Goal: Transaction & Acquisition: Purchase product/service

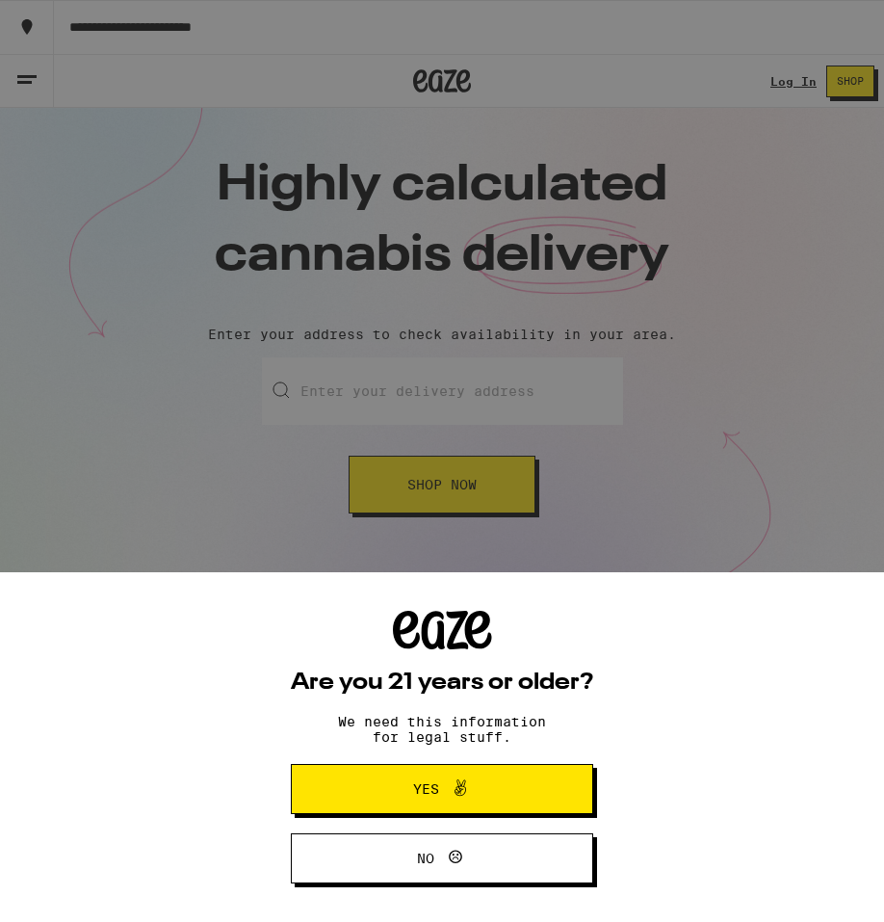
click at [687, 414] on div "Are you 21 years or older? We need this information for legal stuff. Yes No" at bounding box center [442, 461] width 884 height 922
click at [818, 770] on div "Are you 21 years or older? We need this information for legal stuff. Yes No" at bounding box center [442, 747] width 884 height 350
click at [533, 792] on button "Yes" at bounding box center [442, 789] width 302 height 50
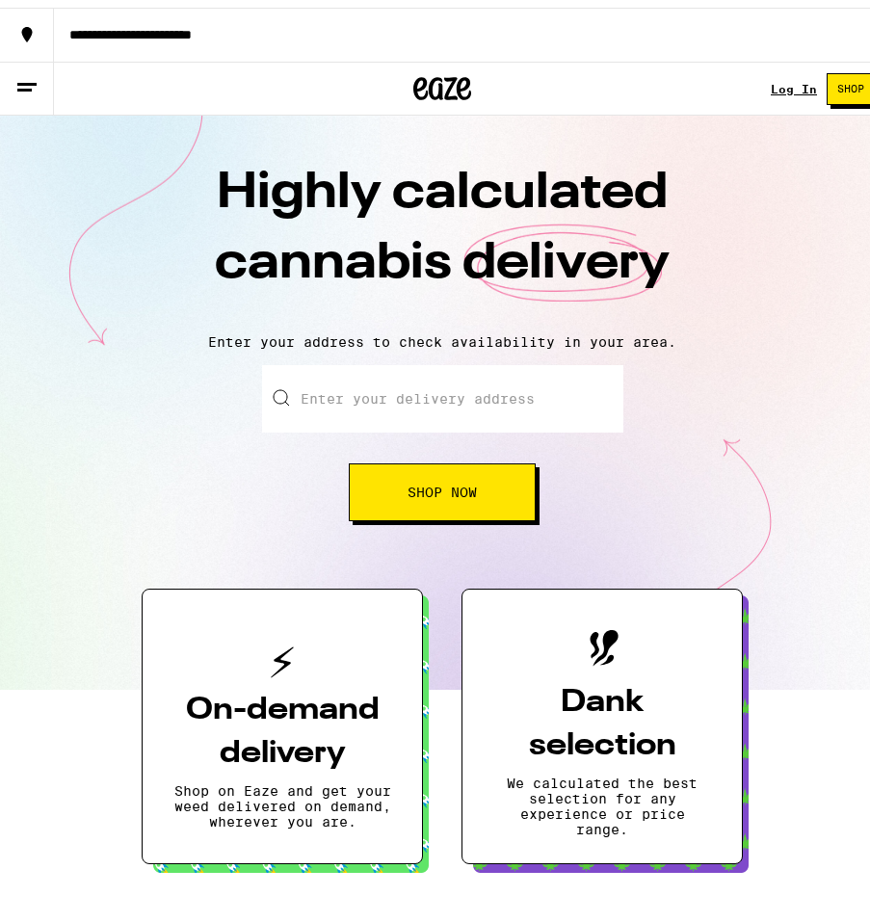
click at [348, 410] on input "Enter your delivery address" at bounding box center [442, 390] width 361 height 67
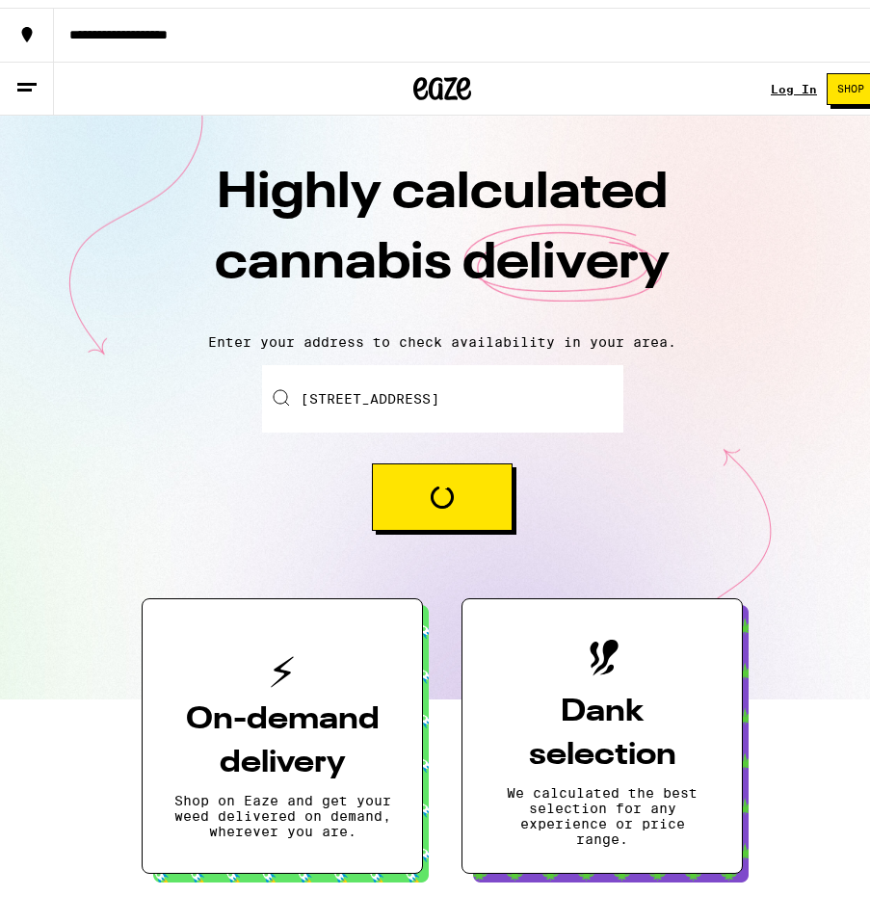
type input "333 South 15th Street, San Jose, CA"
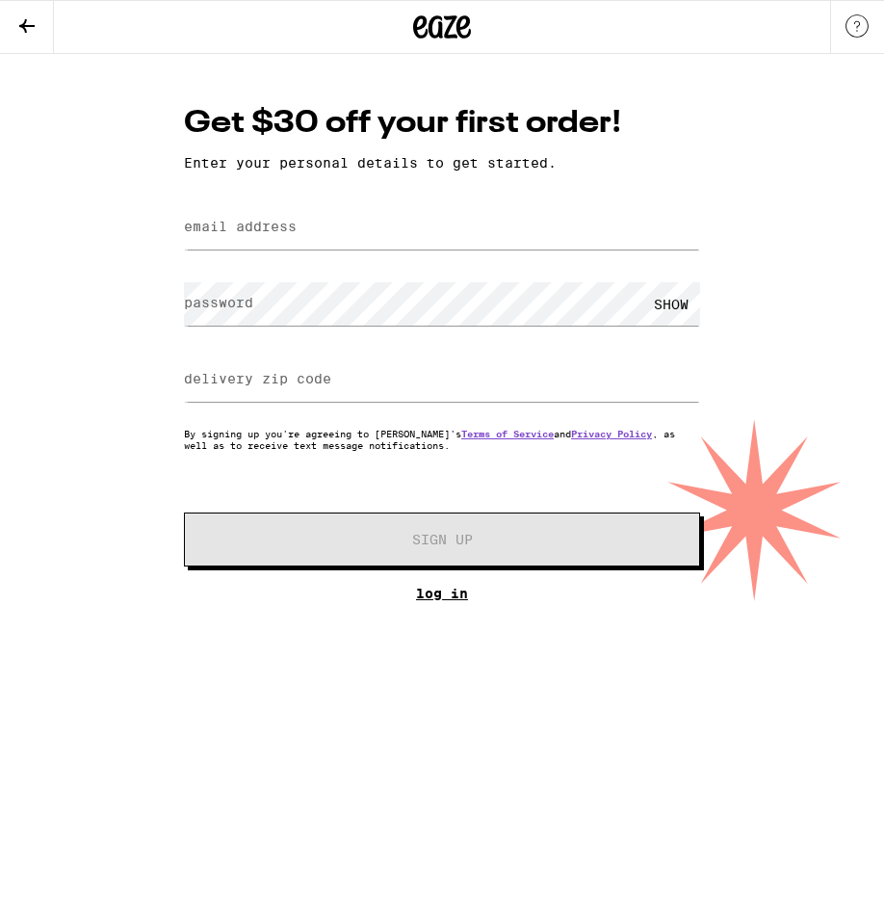
click at [442, 598] on link "Log In" at bounding box center [442, 592] width 516 height 15
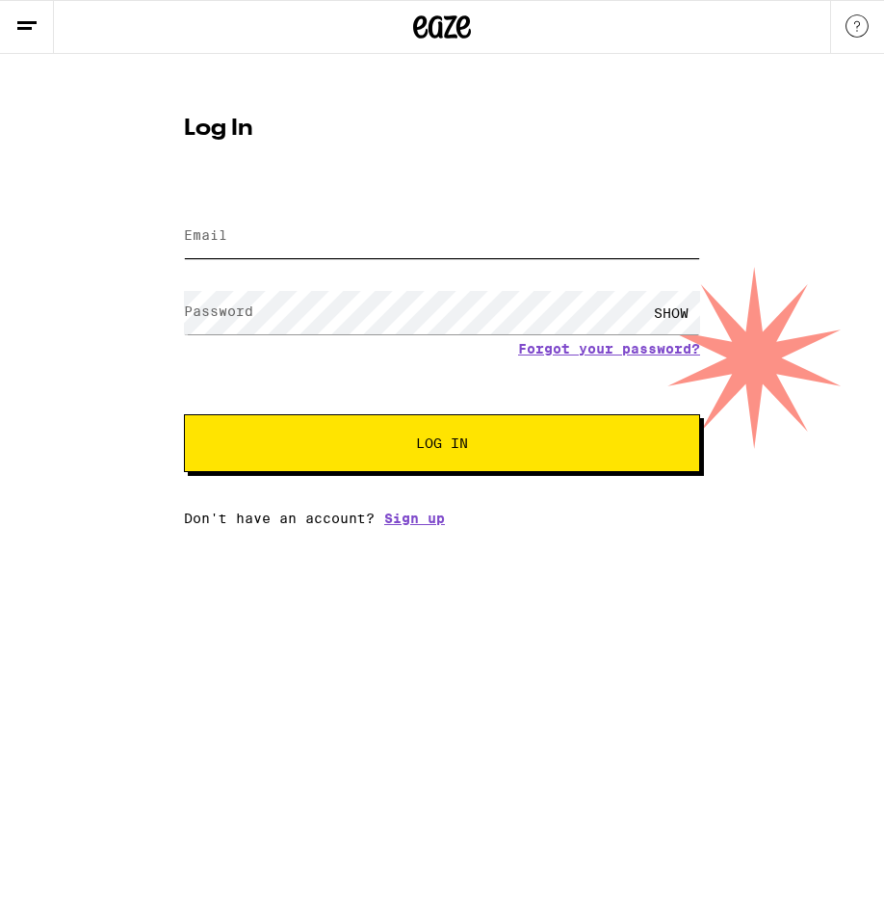
click at [410, 249] on input "Email" at bounding box center [442, 236] width 516 height 43
type input "mikesopkin@gmail.com"
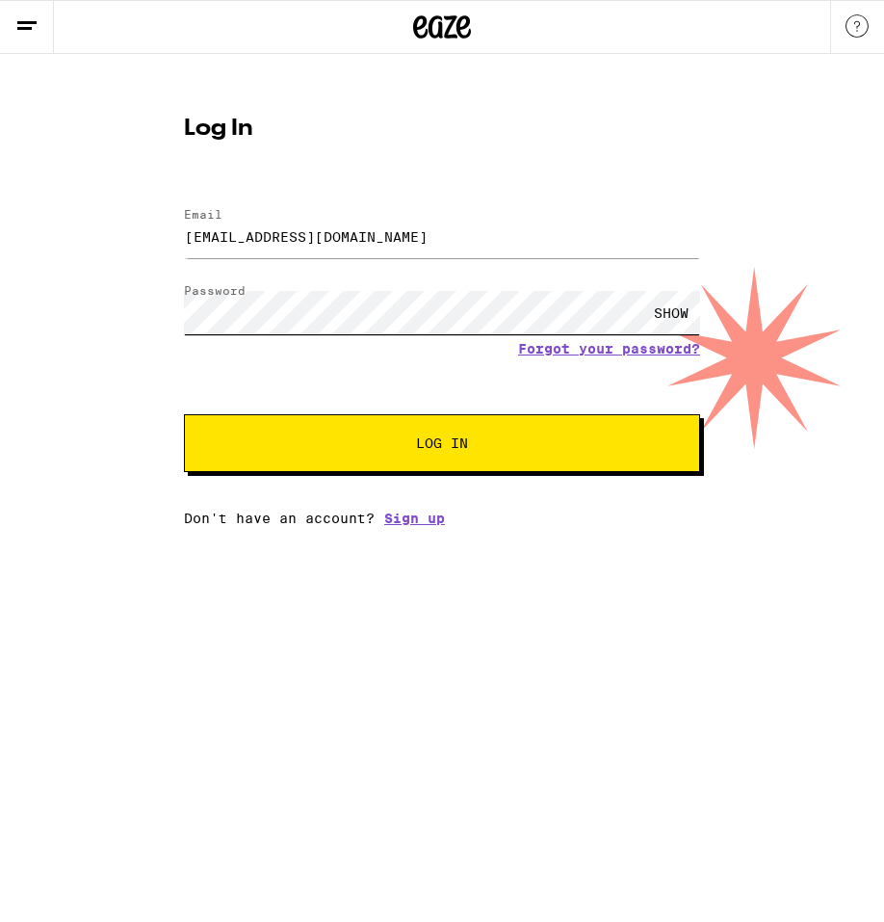
click at [184, 414] on button "Log In" at bounding box center [442, 443] width 516 height 58
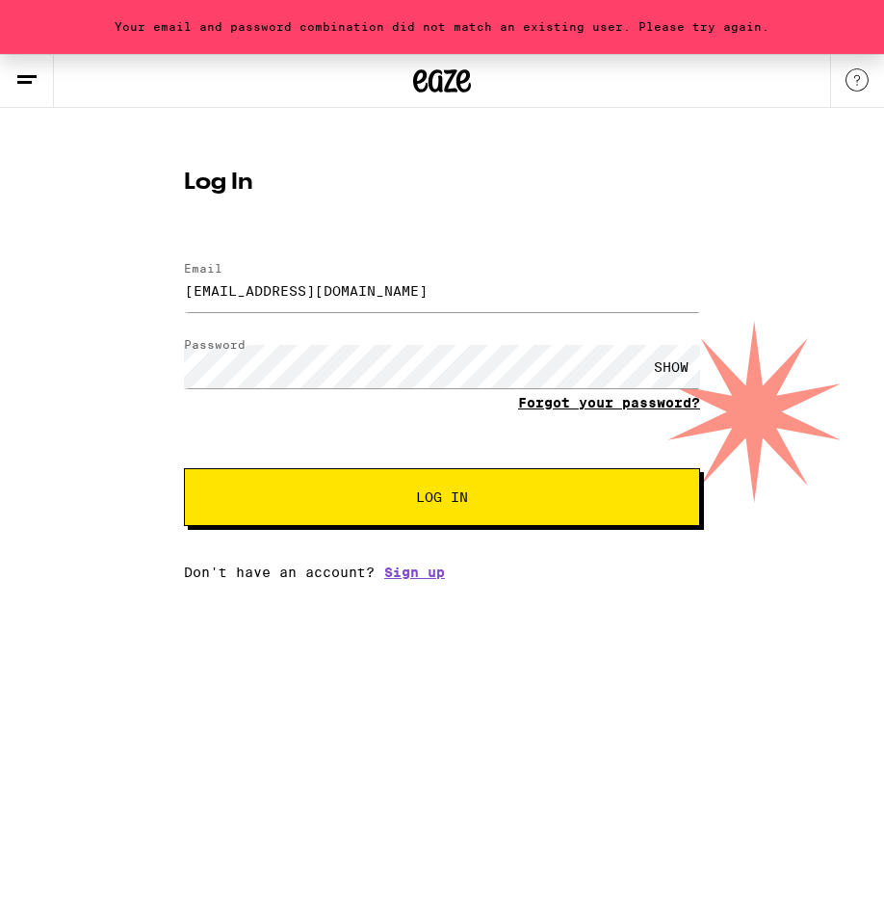
click at [598, 396] on link "Forgot your password?" at bounding box center [609, 402] width 182 height 15
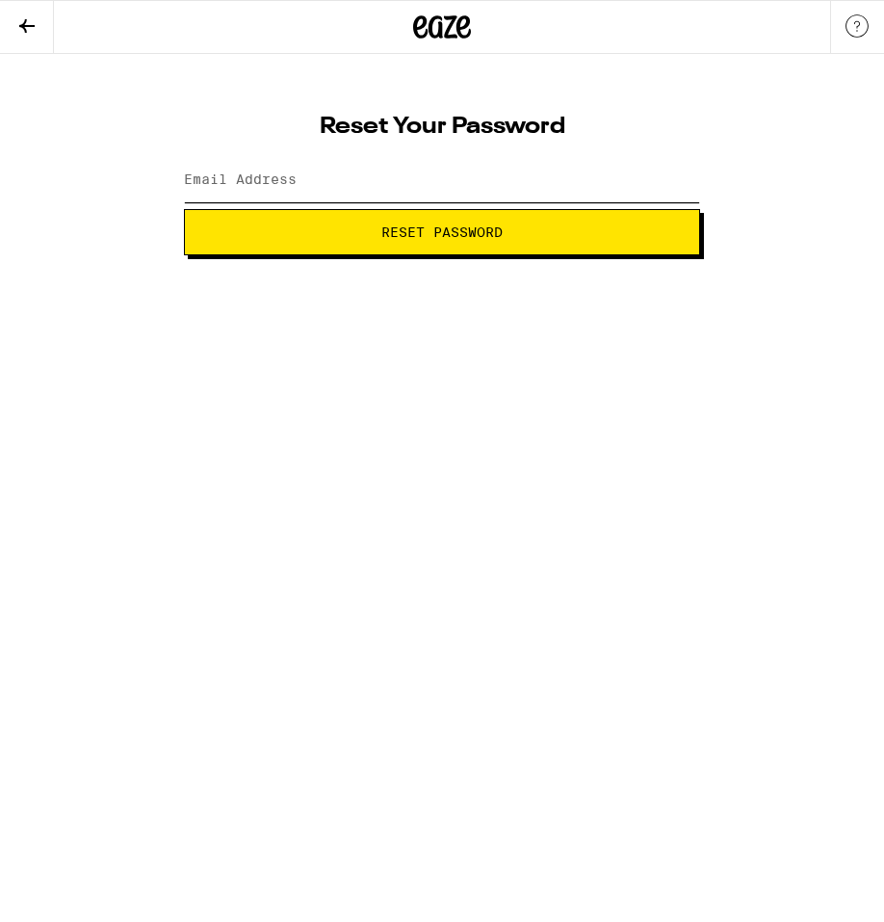
click at [516, 178] on input "Email Address" at bounding box center [442, 180] width 516 height 43
type input "mikesopkin@gmail.com"
click at [393, 233] on span "Reset Password" at bounding box center [441, 231] width 121 height 13
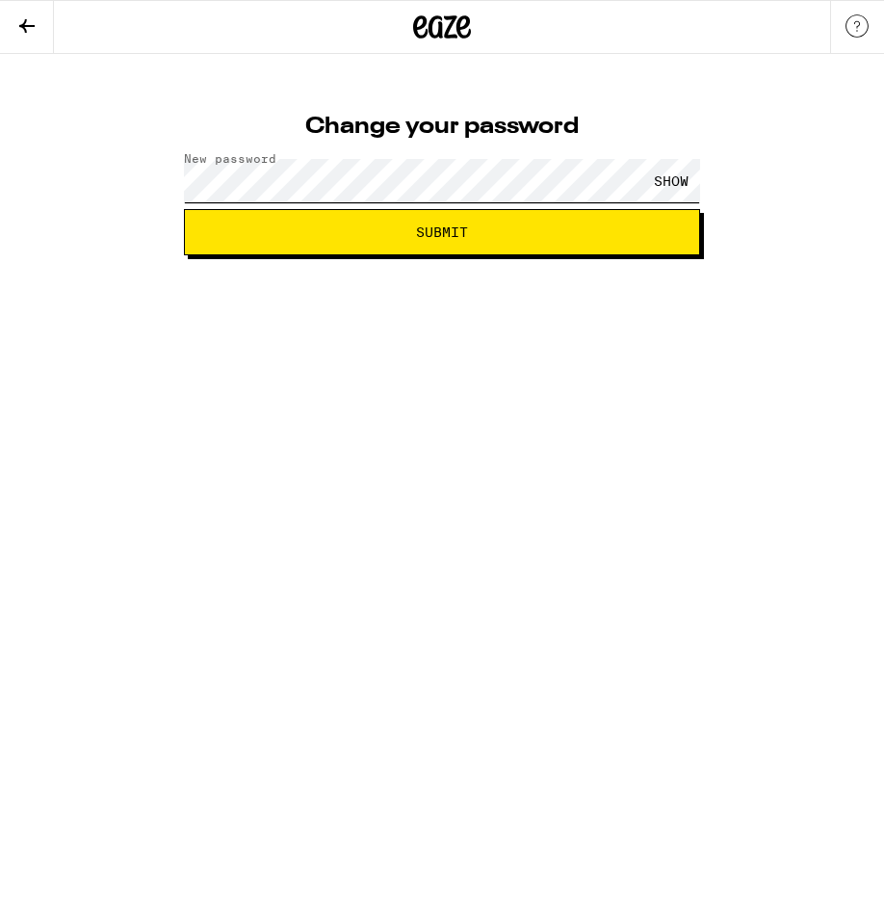
click at [184, 209] on button "Submit" at bounding box center [442, 232] width 516 height 46
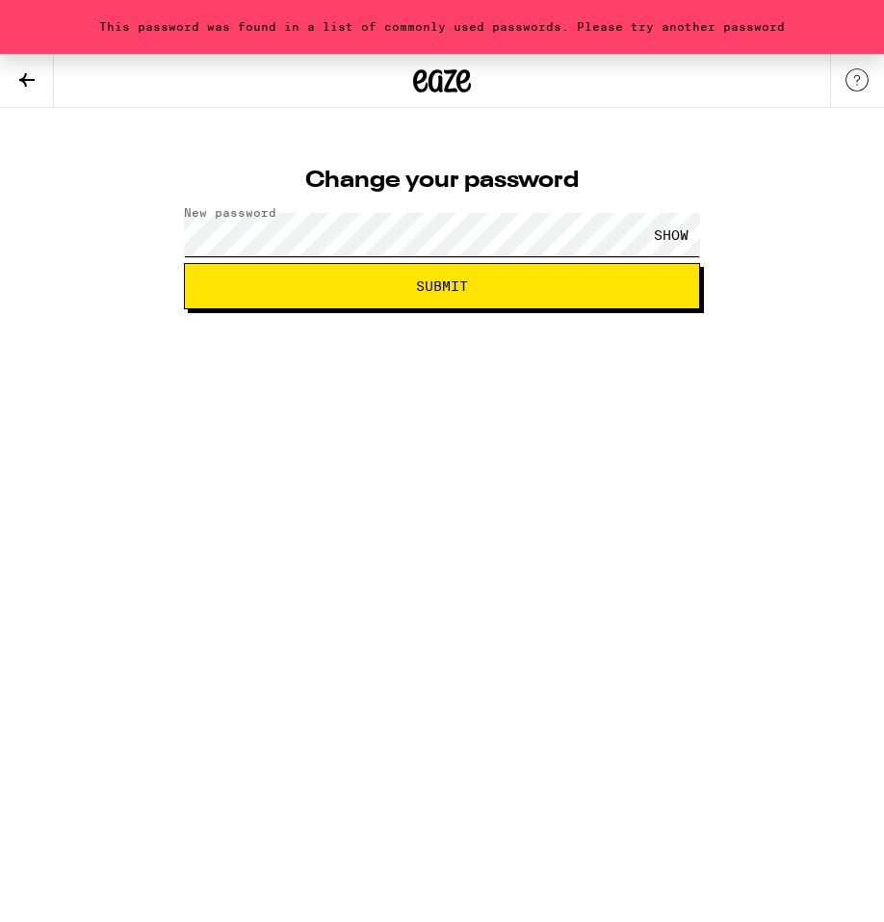
click at [184, 263] on button "Submit" at bounding box center [442, 286] width 516 height 46
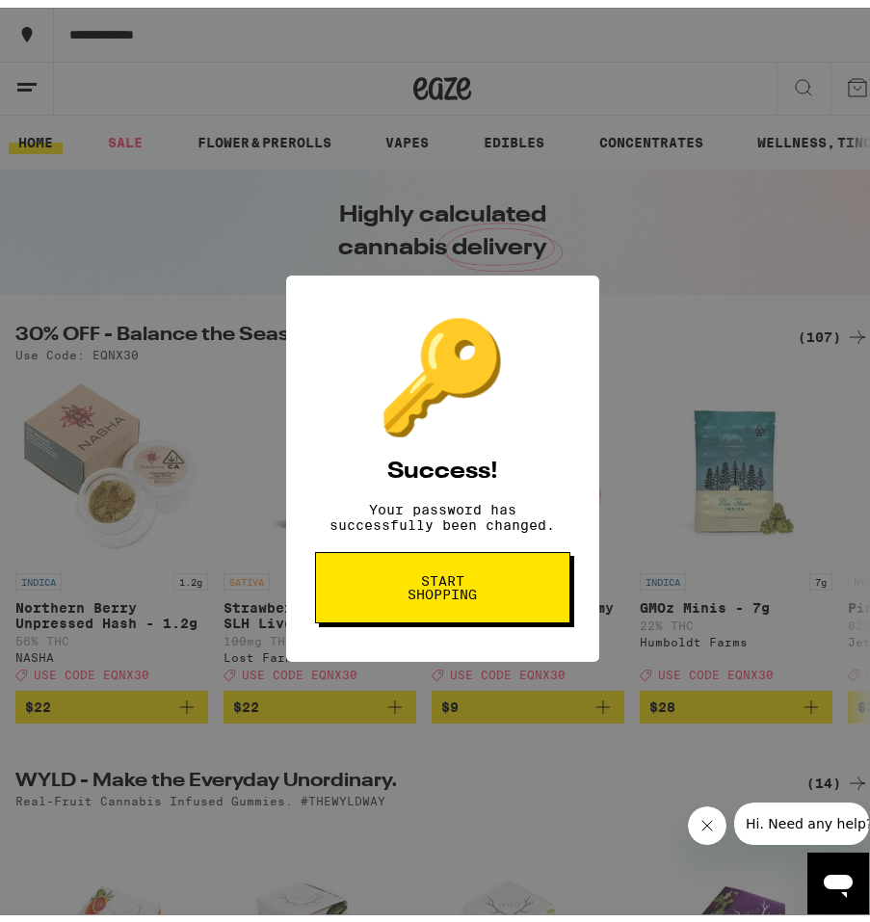
click at [468, 593] on span "Start shopping" at bounding box center [442, 579] width 99 height 27
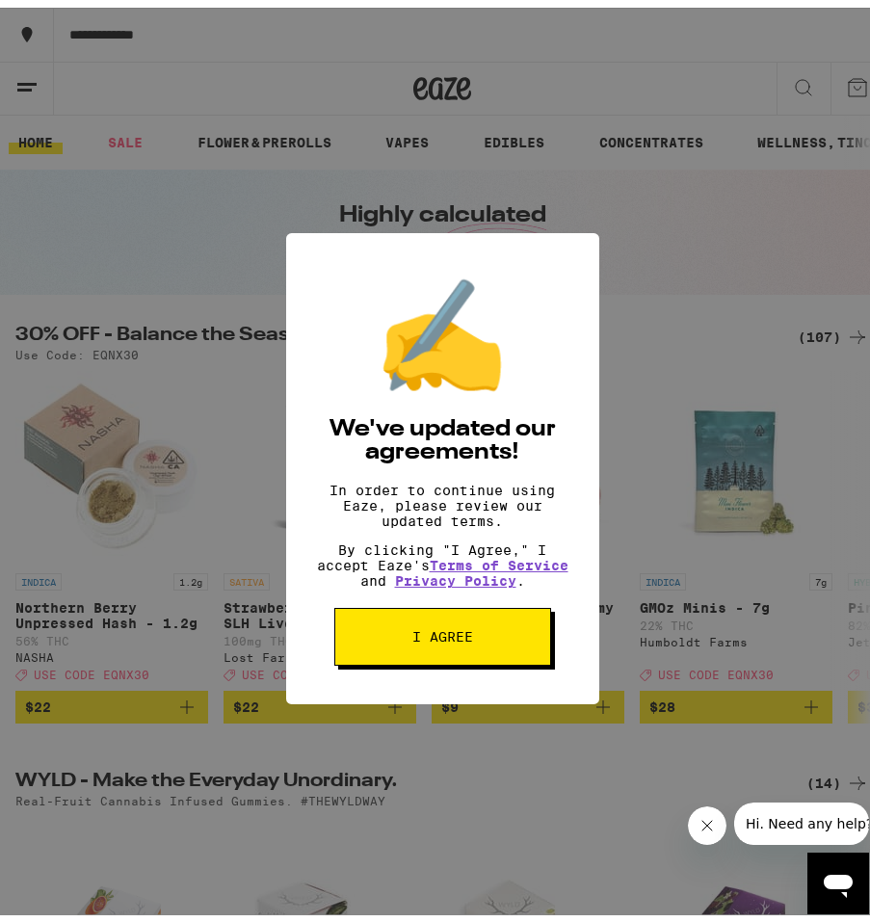
click at [424, 636] on span "I agree" at bounding box center [442, 628] width 61 height 13
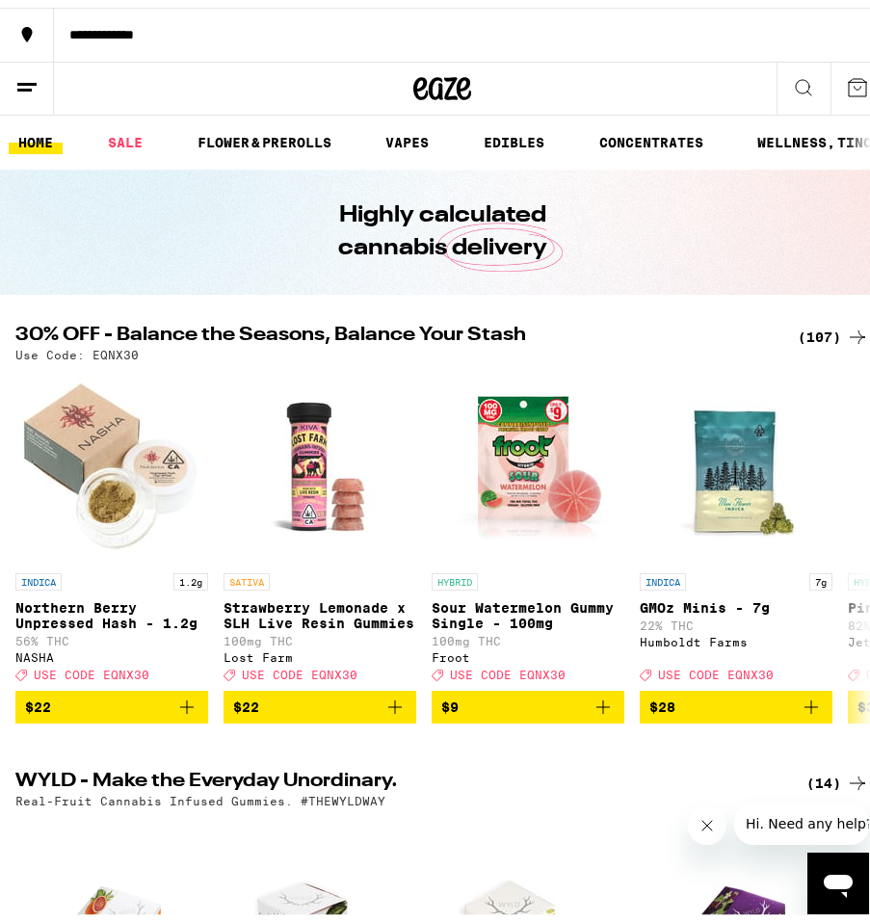
click at [20, 79] on icon at bounding box center [26, 79] width 23 height 23
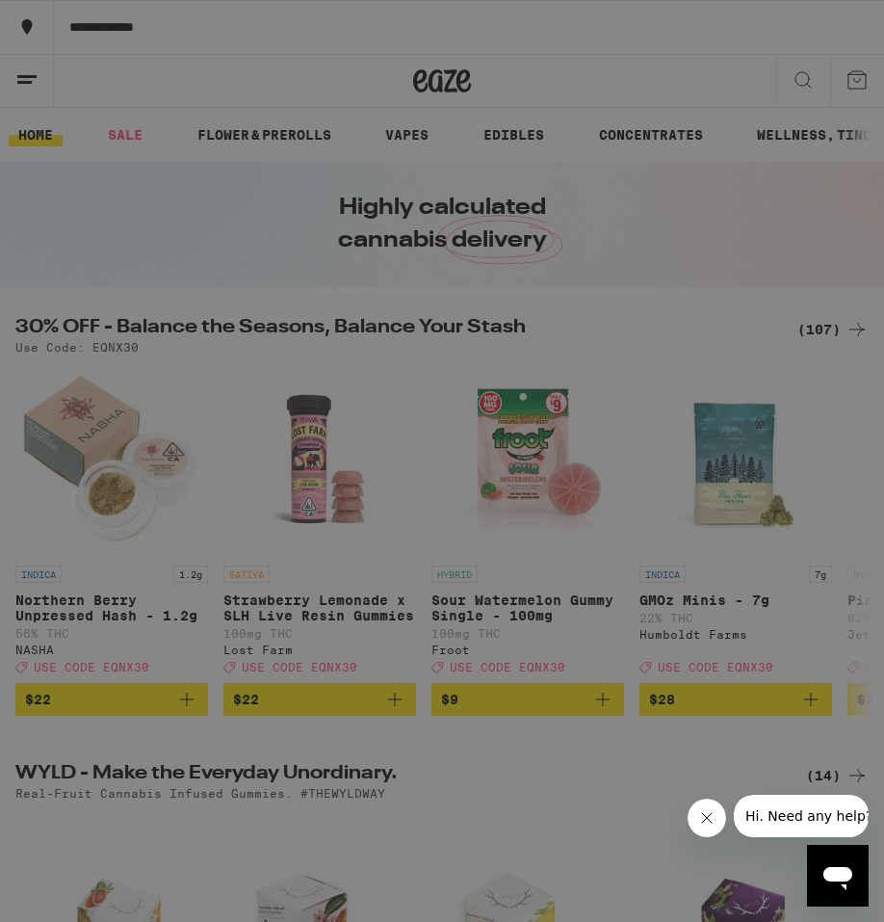
click at [160, 254] on div "Vapes" at bounding box center [252, 244] width 367 height 23
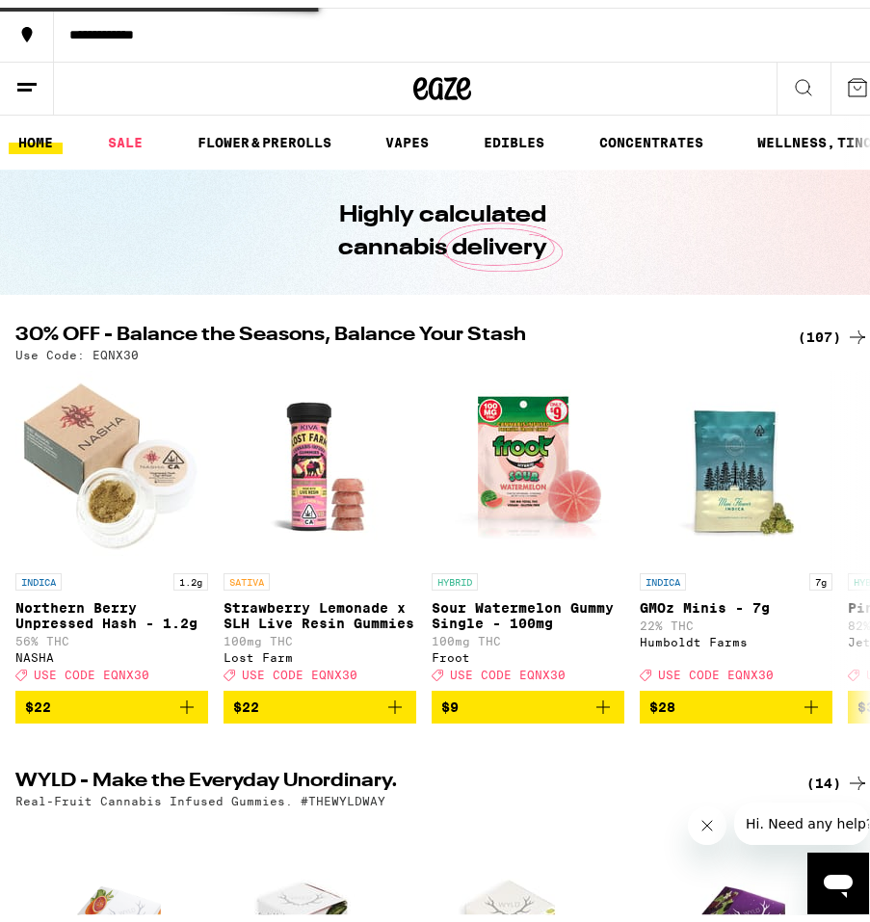
click at [32, 85] on icon at bounding box center [26, 79] width 23 height 23
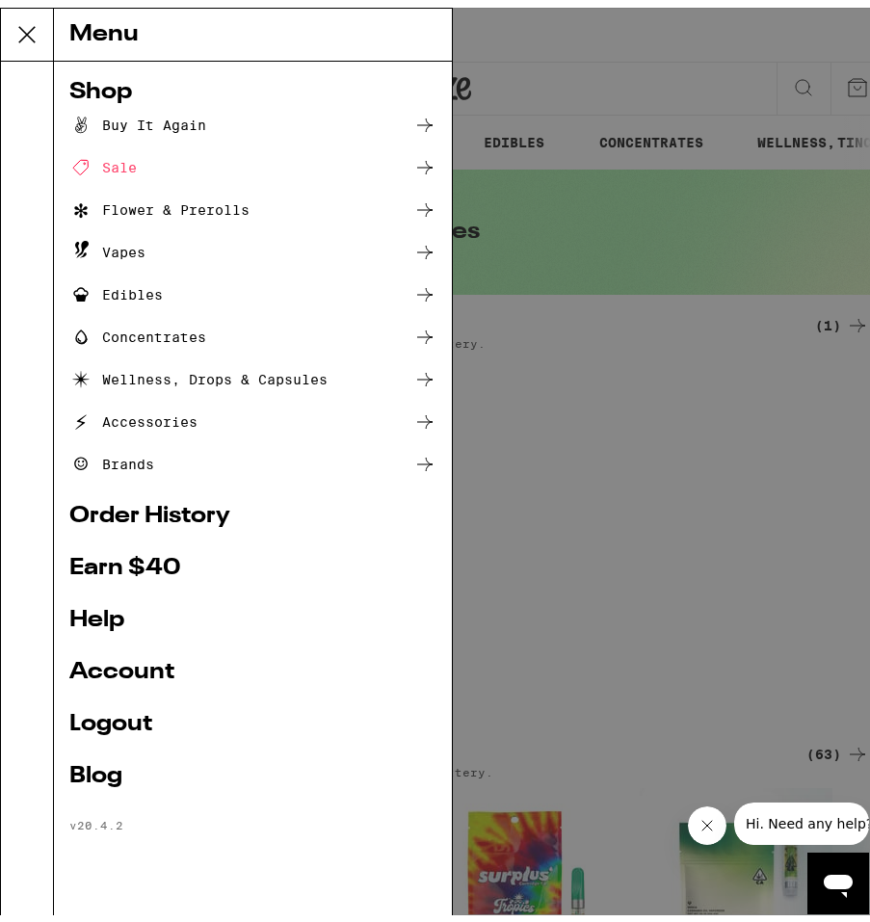
click at [178, 201] on div "Flower & Prerolls" at bounding box center [159, 202] width 180 height 23
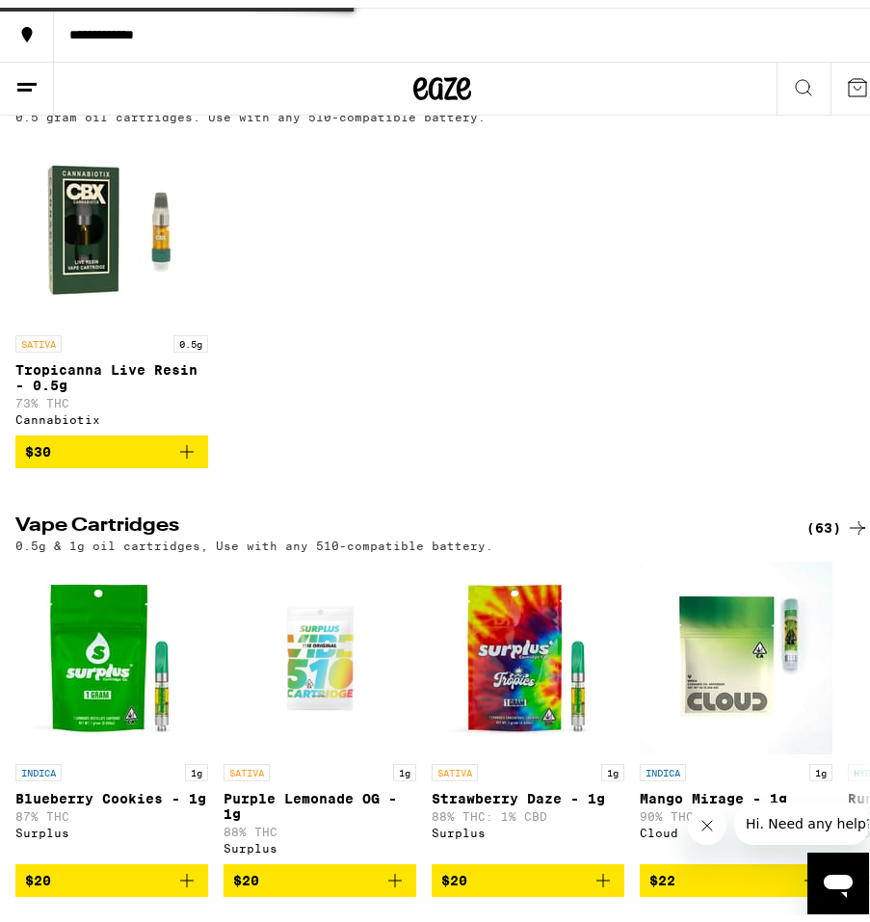
scroll to position [289, 0]
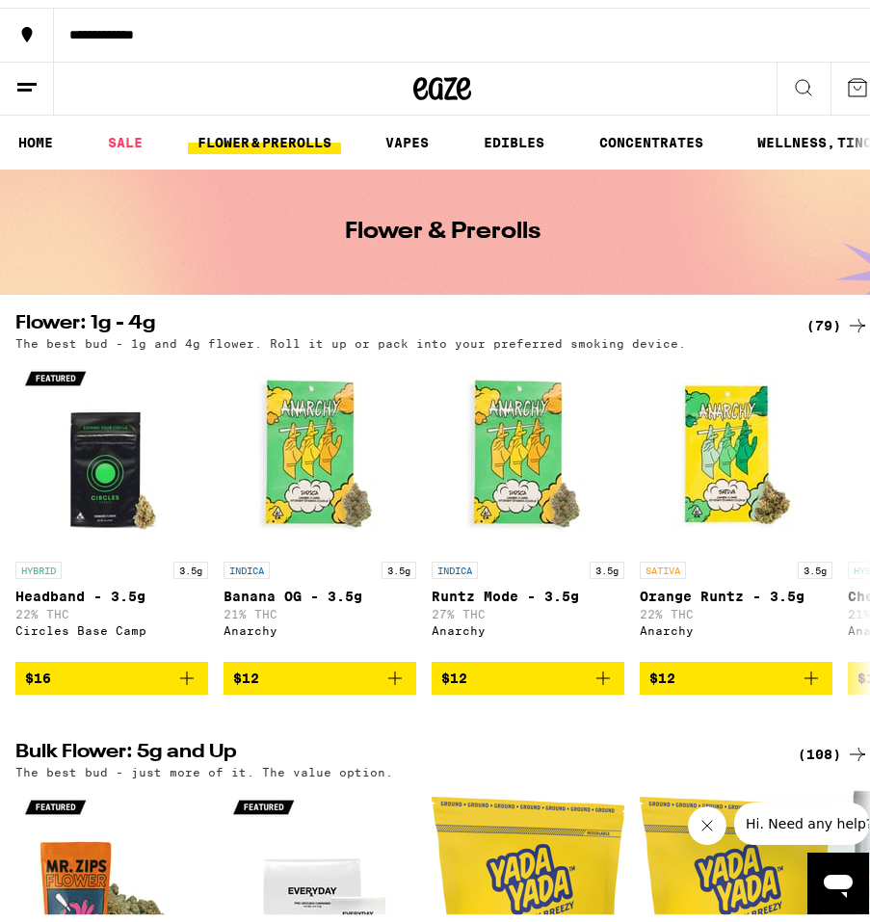
click at [341, 62] on div at bounding box center [442, 81] width 295 height 54
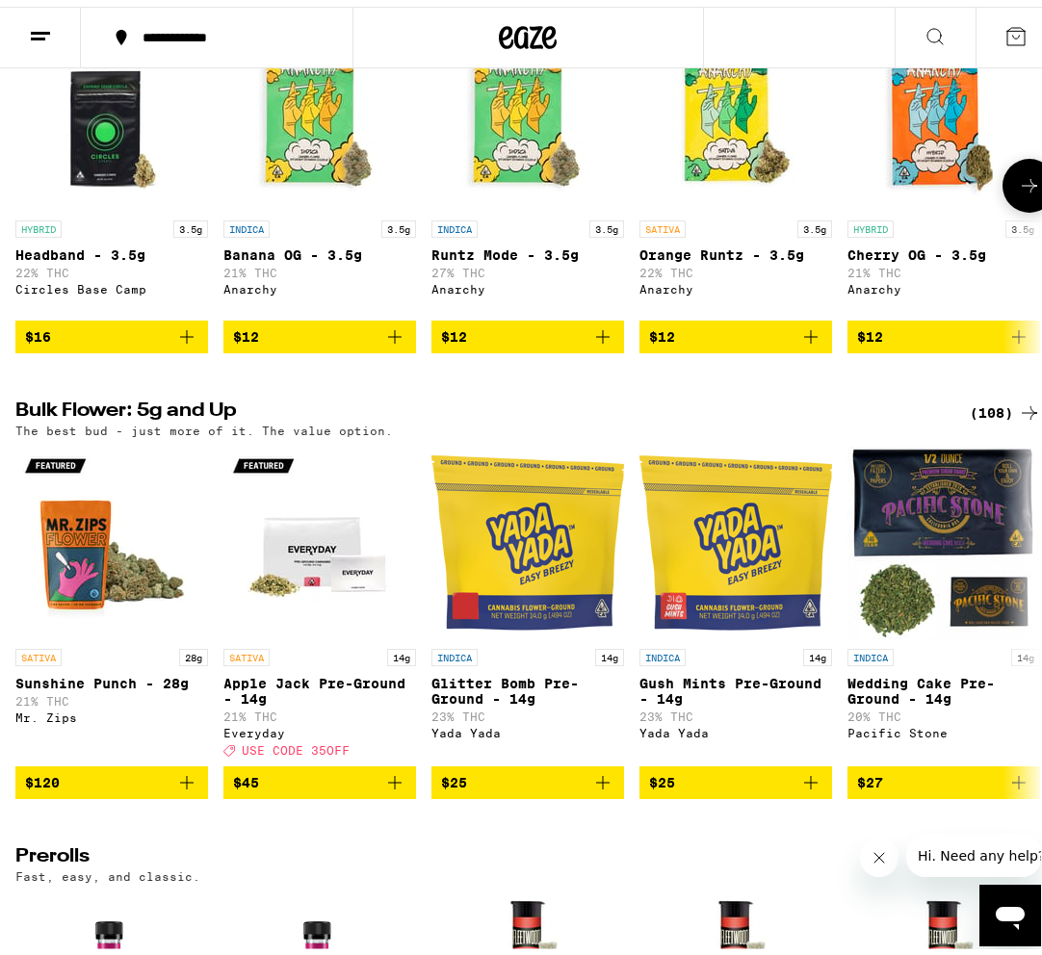
scroll to position [297, 0]
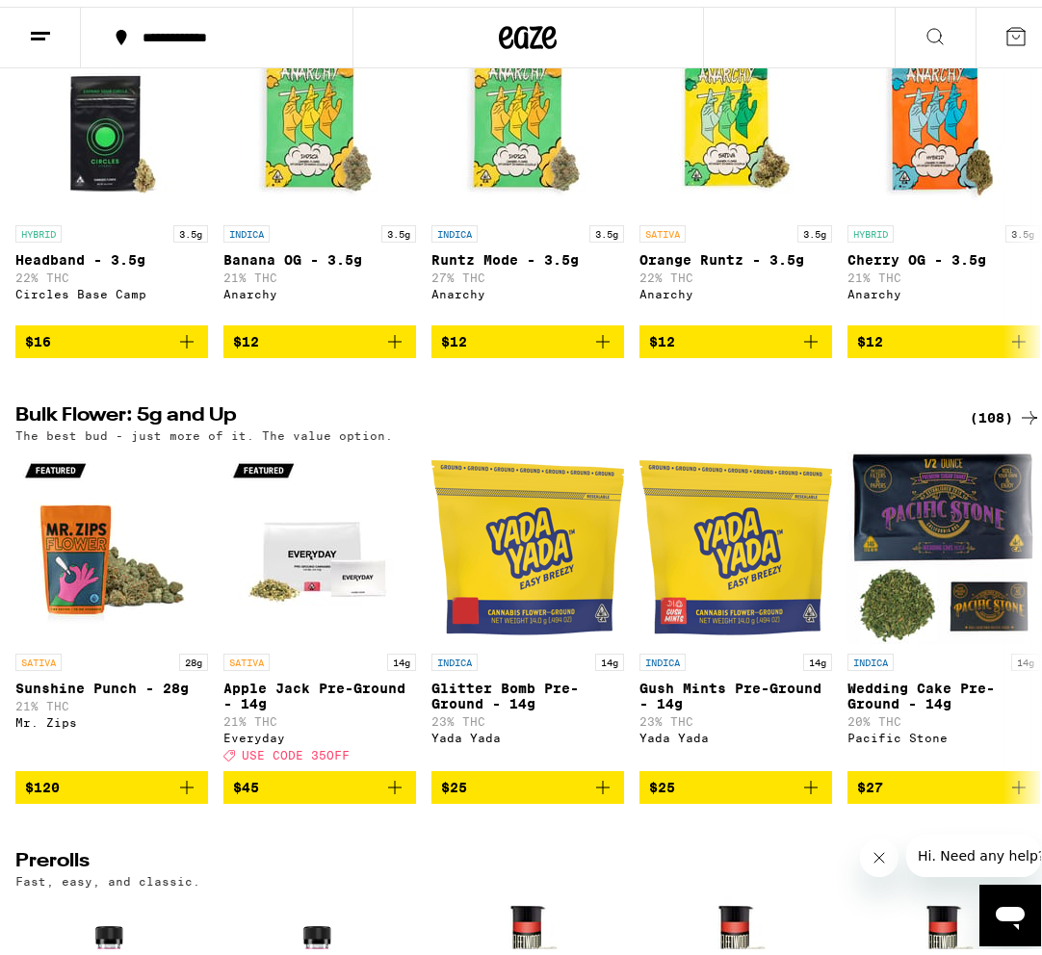
click at [883, 423] on icon at bounding box center [1029, 411] width 23 height 23
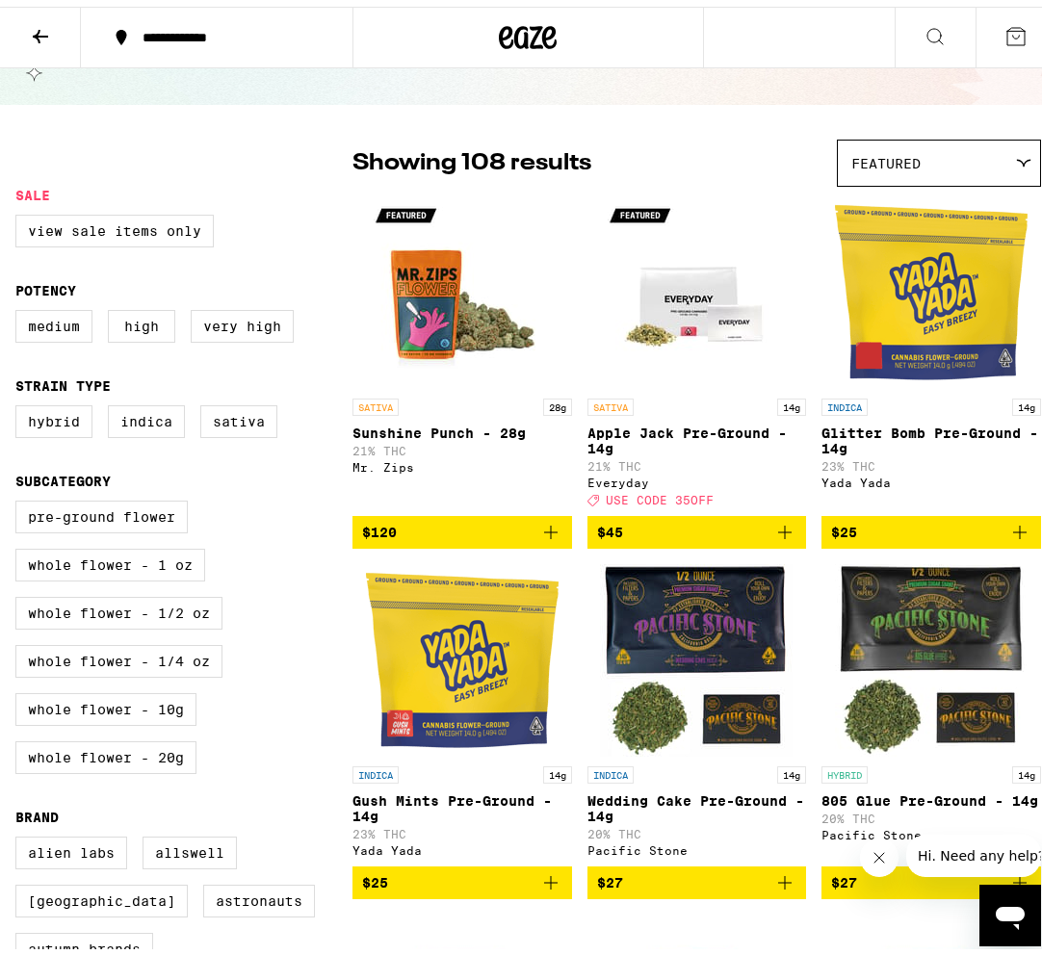
scroll to position [96, 0]
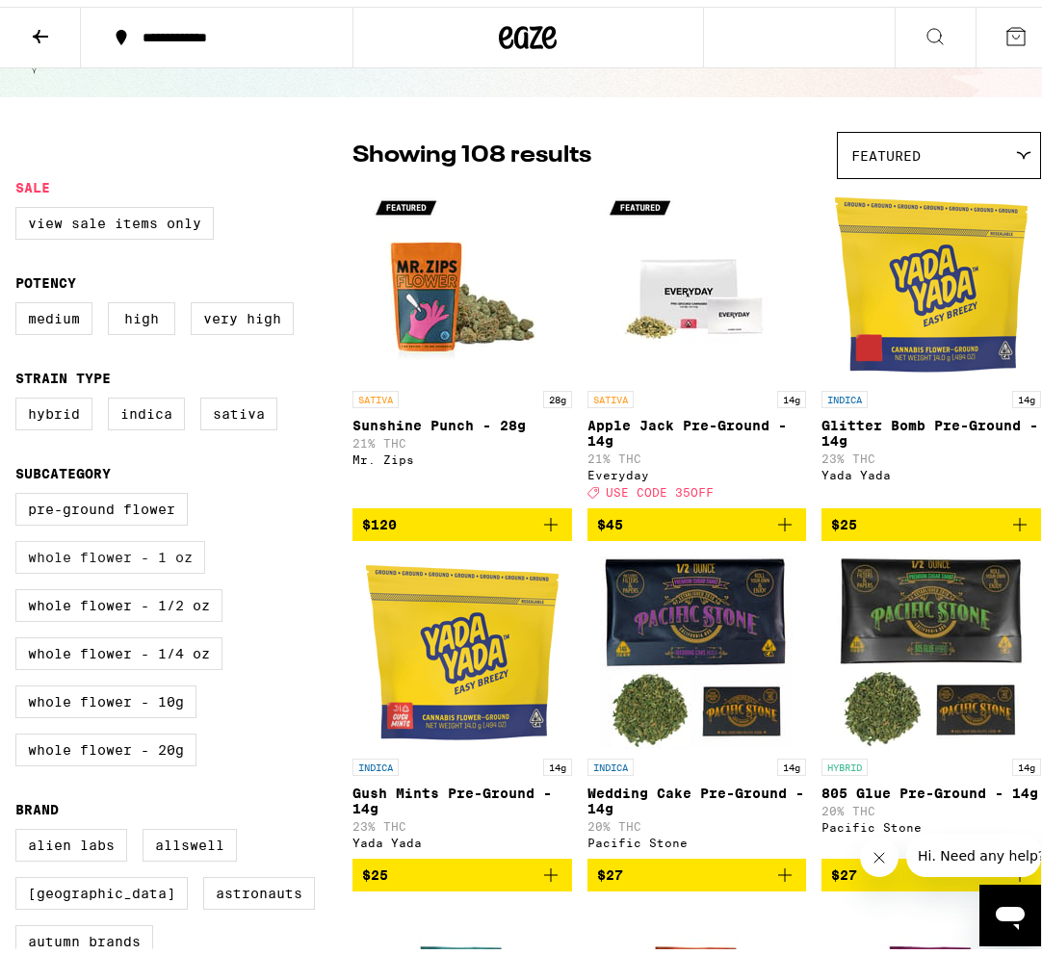
click at [183, 567] on label "Whole Flower - 1 oz" at bounding box center [110, 550] width 190 height 33
click at [20, 490] on input "Whole Flower - 1 oz" at bounding box center [19, 489] width 1 height 1
checkbox input "true"
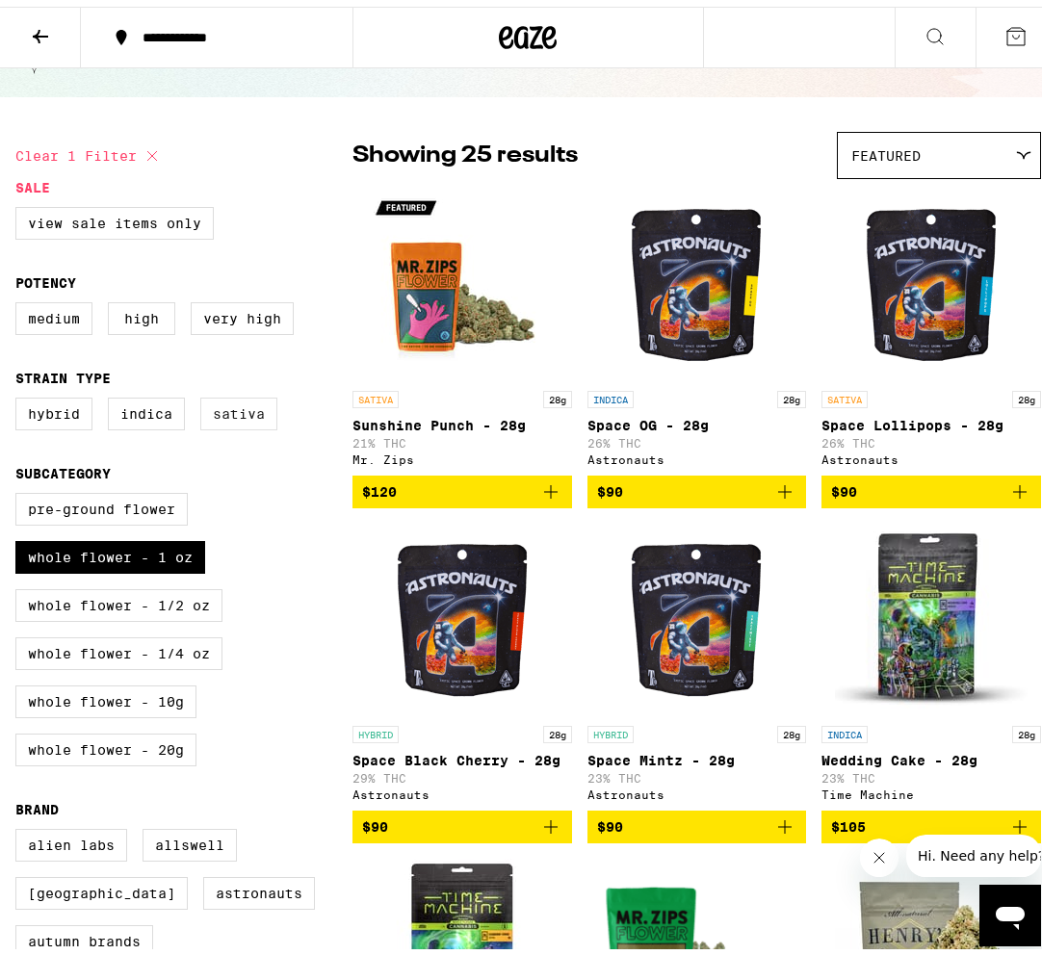
click at [208, 417] on label "Sativa" at bounding box center [238, 407] width 77 height 33
click at [20, 395] on input "Sativa" at bounding box center [19, 394] width 1 height 1
checkbox input "true"
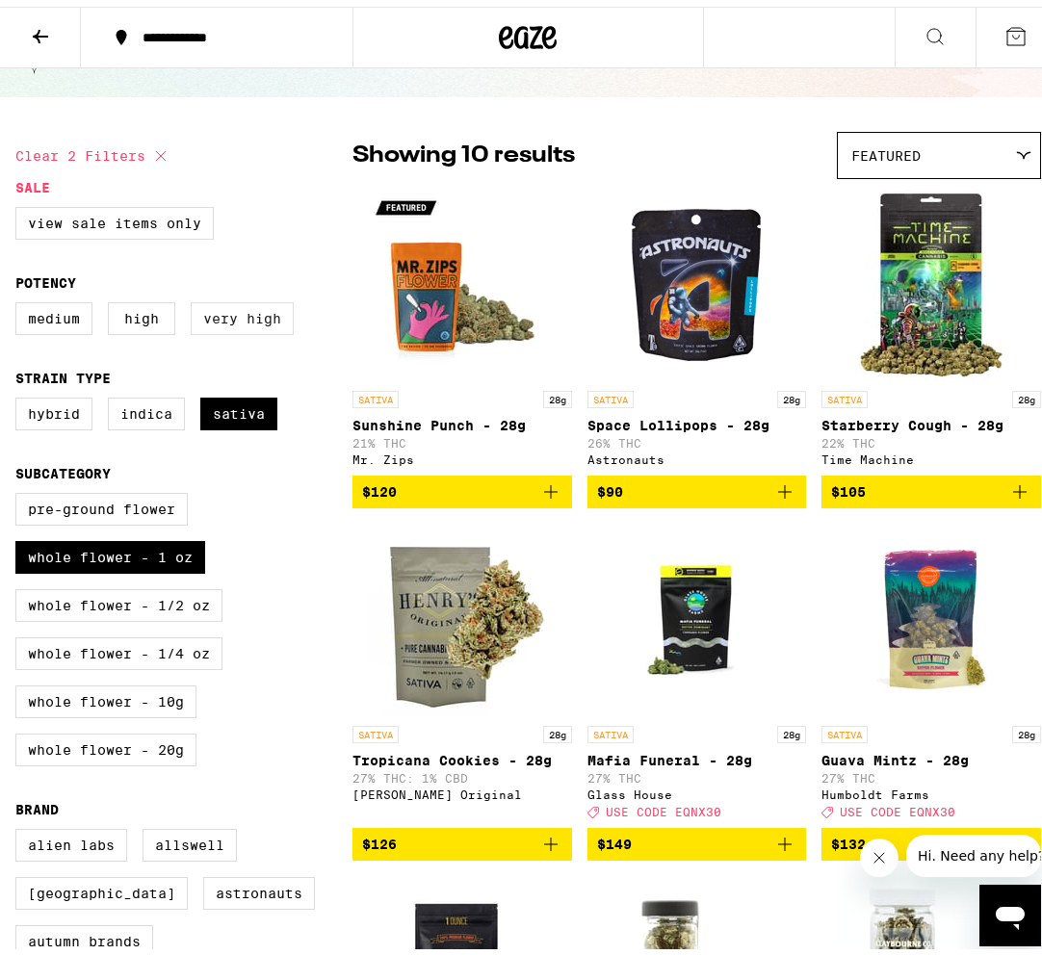
click at [255, 316] on label "Very High" at bounding box center [242, 312] width 103 height 33
click at [20, 299] on input "Very High" at bounding box center [19, 299] width 1 height 1
checkbox input "true"
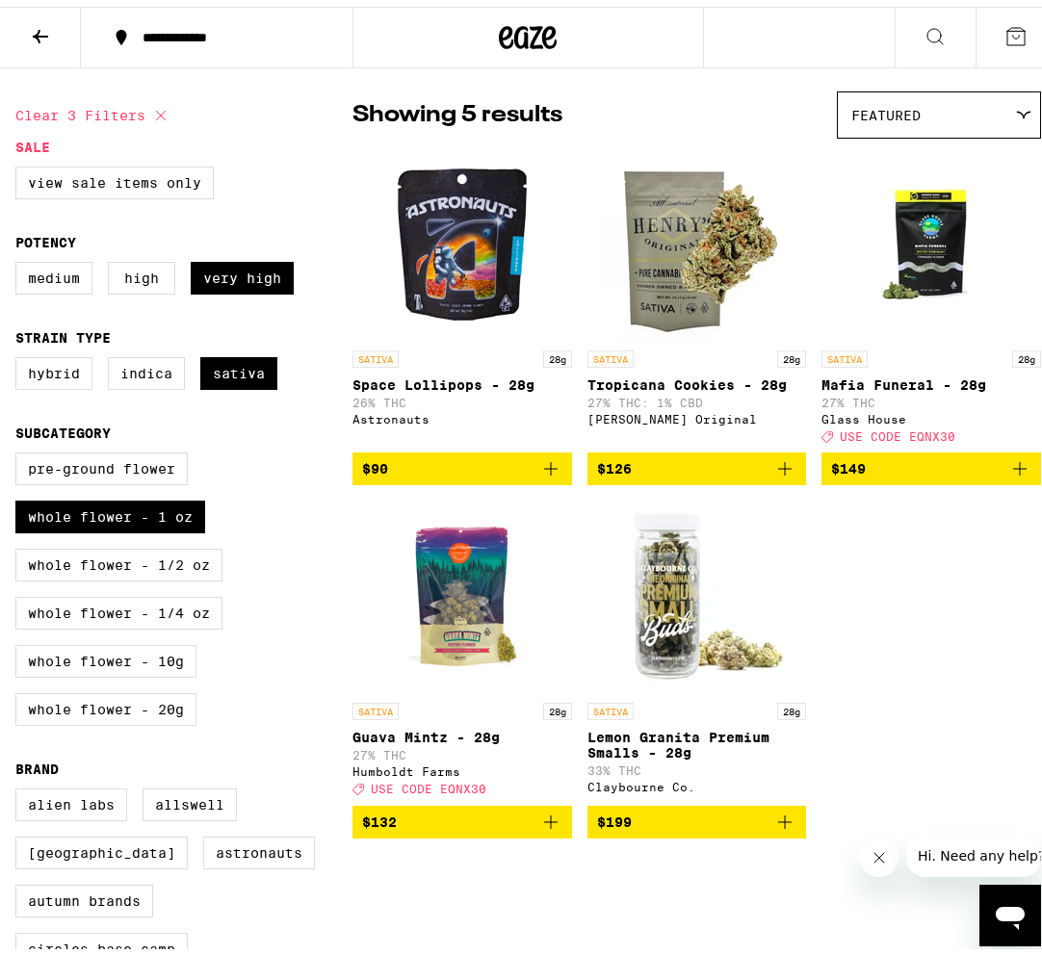
scroll to position [193, 0]
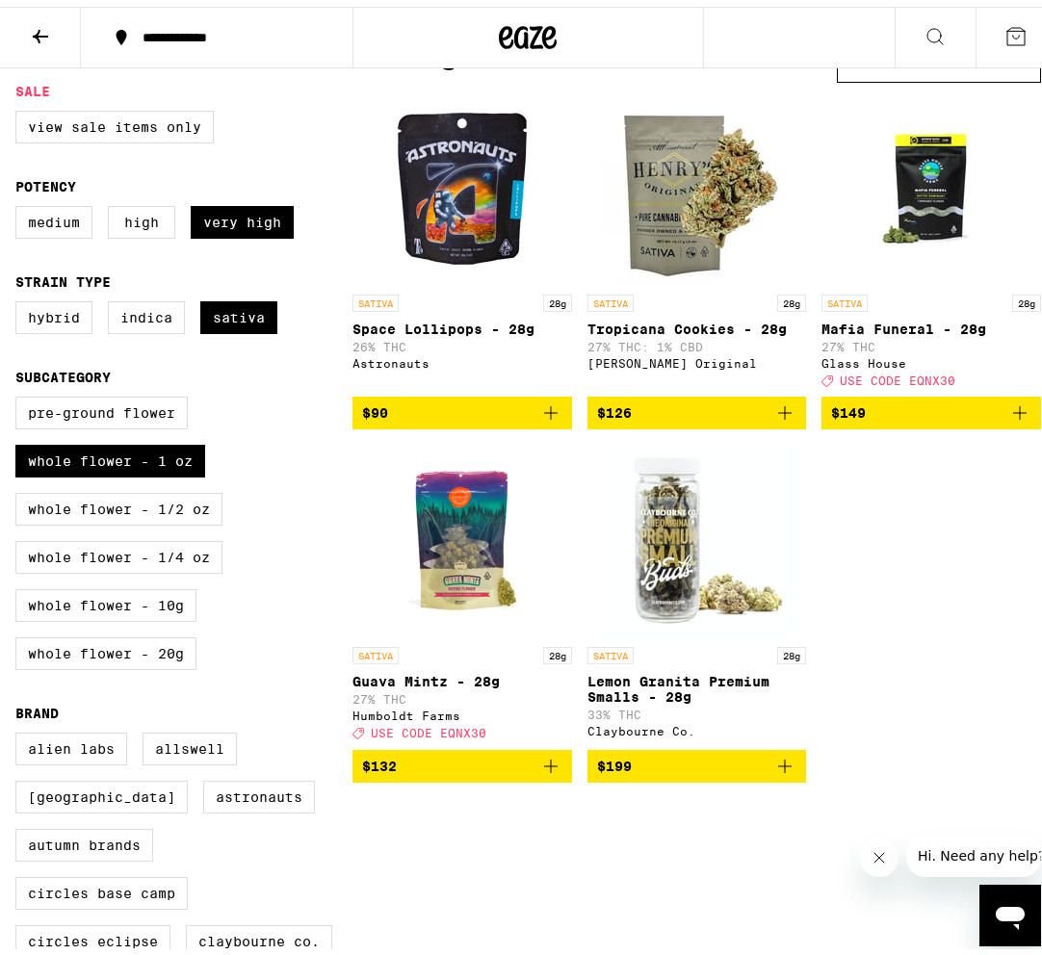
click at [623, 538] on img "Open page for Lemon Granita Premium Smalls - 28g from Claybourne Co." at bounding box center [696, 534] width 193 height 193
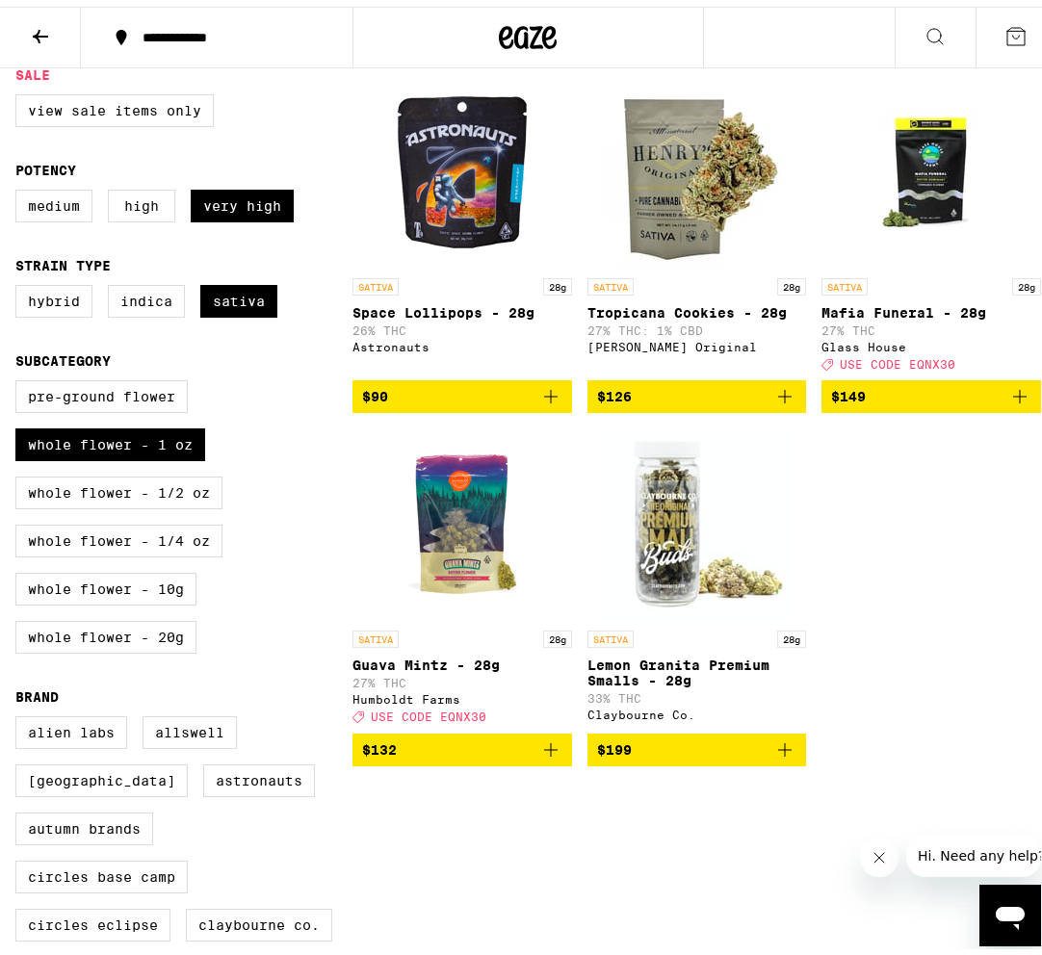
scroll to position [193, 0]
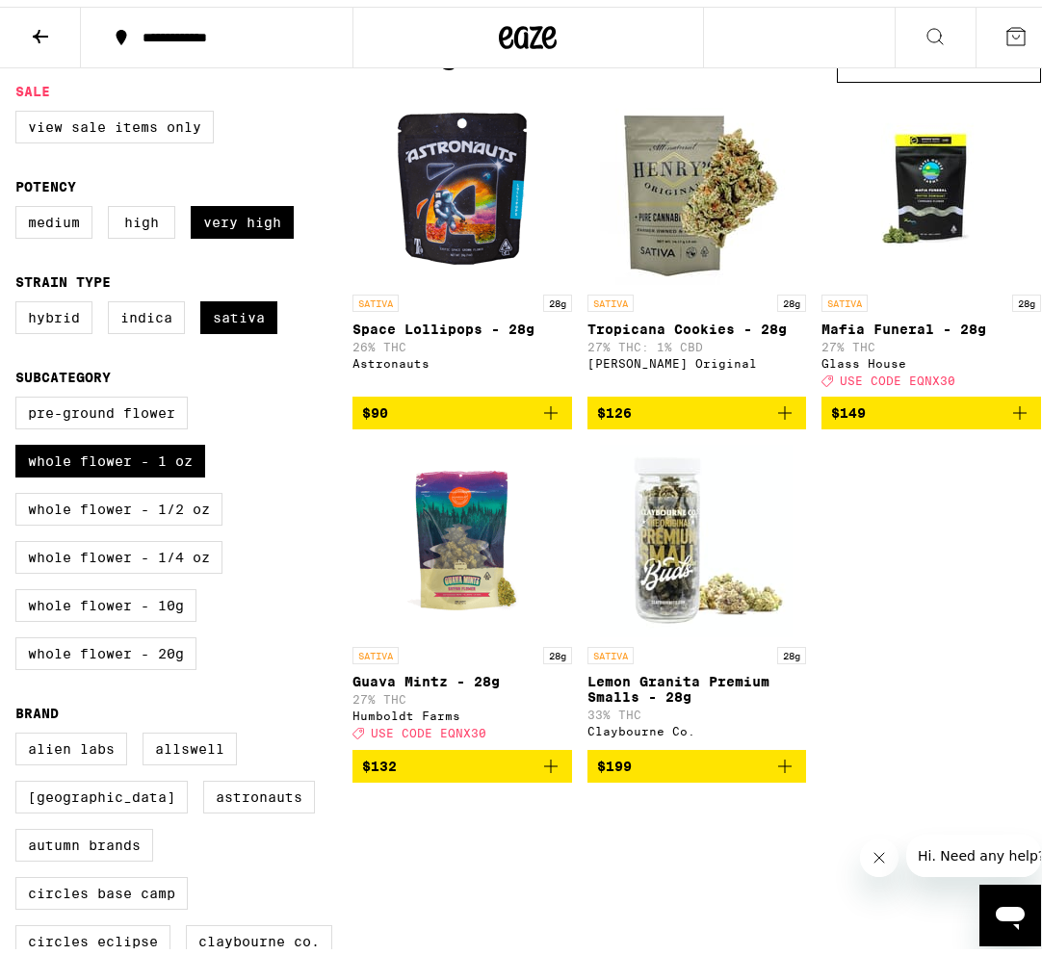
click at [883, 205] on img "Open page for Mafia Funeral - 28g from Glass House" at bounding box center [931, 182] width 193 height 193
drag, startPoint x: 70, startPoint y: 497, endPoint x: 64, endPoint y: 537, distance: 41.0
click at [72, 499] on div "Pre-ground Flower Whole Flower - 1 oz Whole Flower - 1/2 oz Whole Flower - 1/4 …" at bounding box center [183, 534] width 337 height 289
click at [65, 519] on label "Whole Flower - 1/2 oz" at bounding box center [118, 502] width 207 height 33
click at [20, 394] on input "Whole Flower - 1/2 oz" at bounding box center [19, 393] width 1 height 1
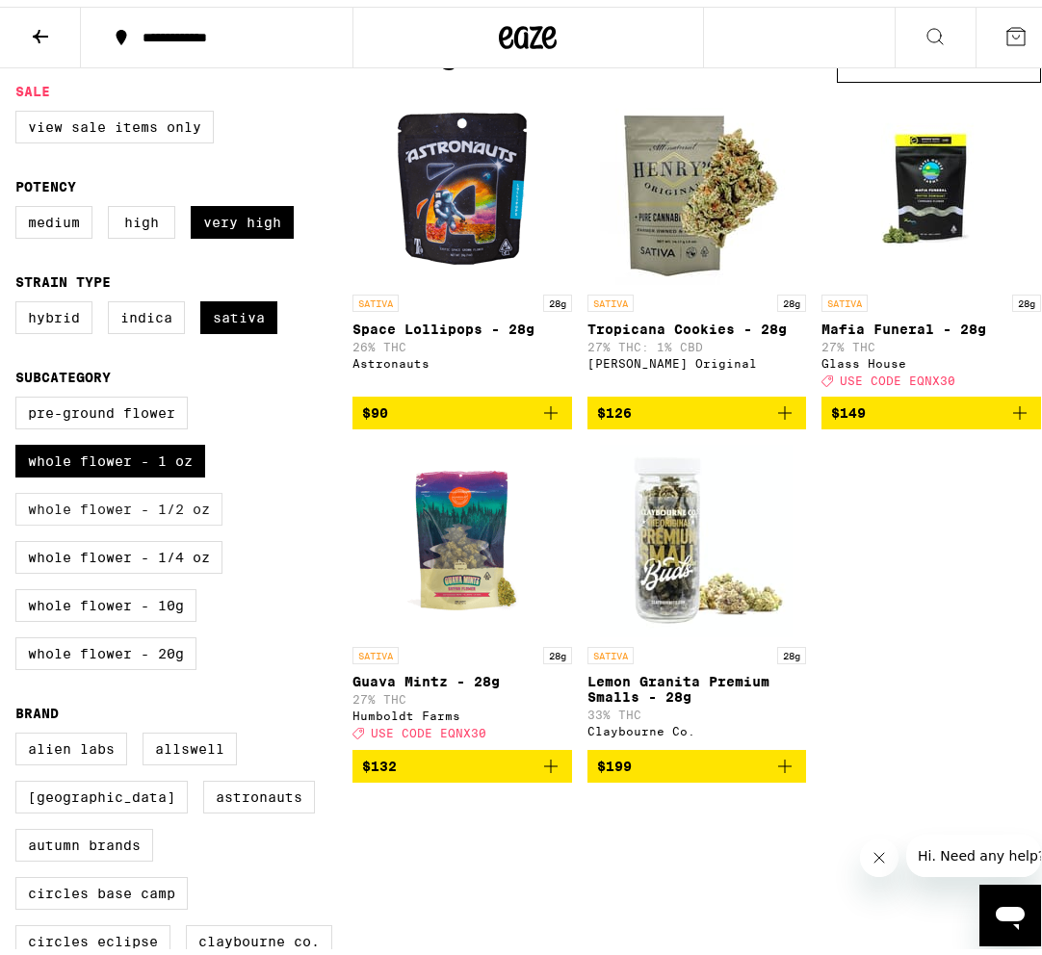
checkbox input "true"
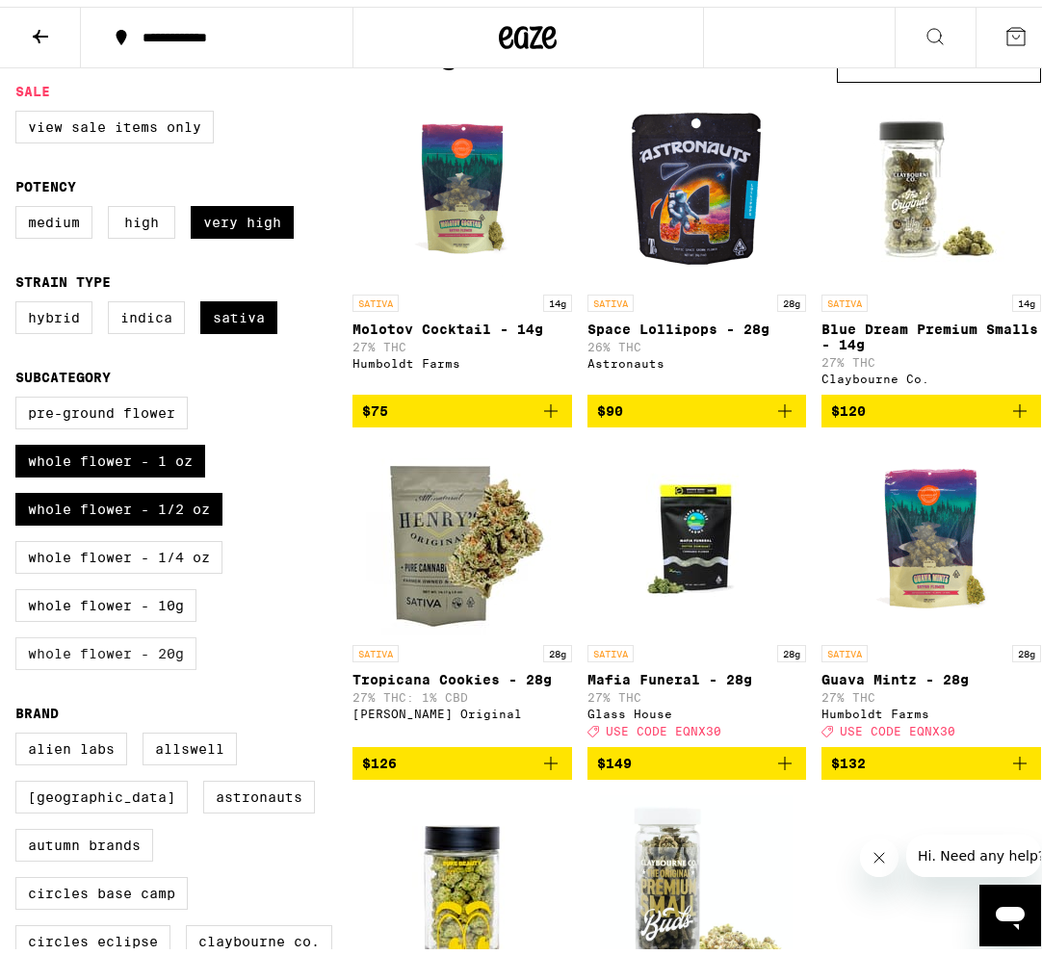
click at [193, 663] on label "Whole Flower - 20g" at bounding box center [105, 647] width 181 height 33
click at [20, 394] on input "Whole Flower - 20g" at bounding box center [19, 393] width 1 height 1
checkbox input "true"
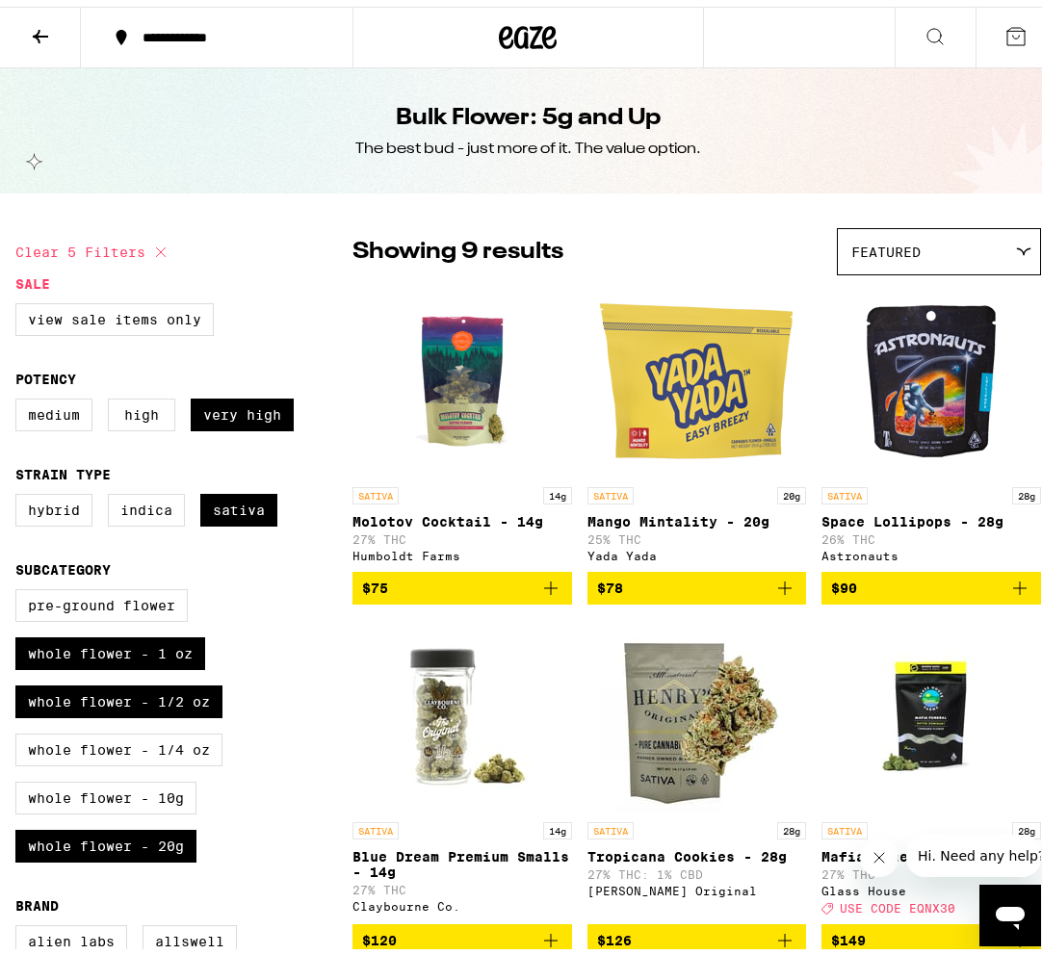
click at [872, 246] on span "Featured" at bounding box center [885, 245] width 69 height 15
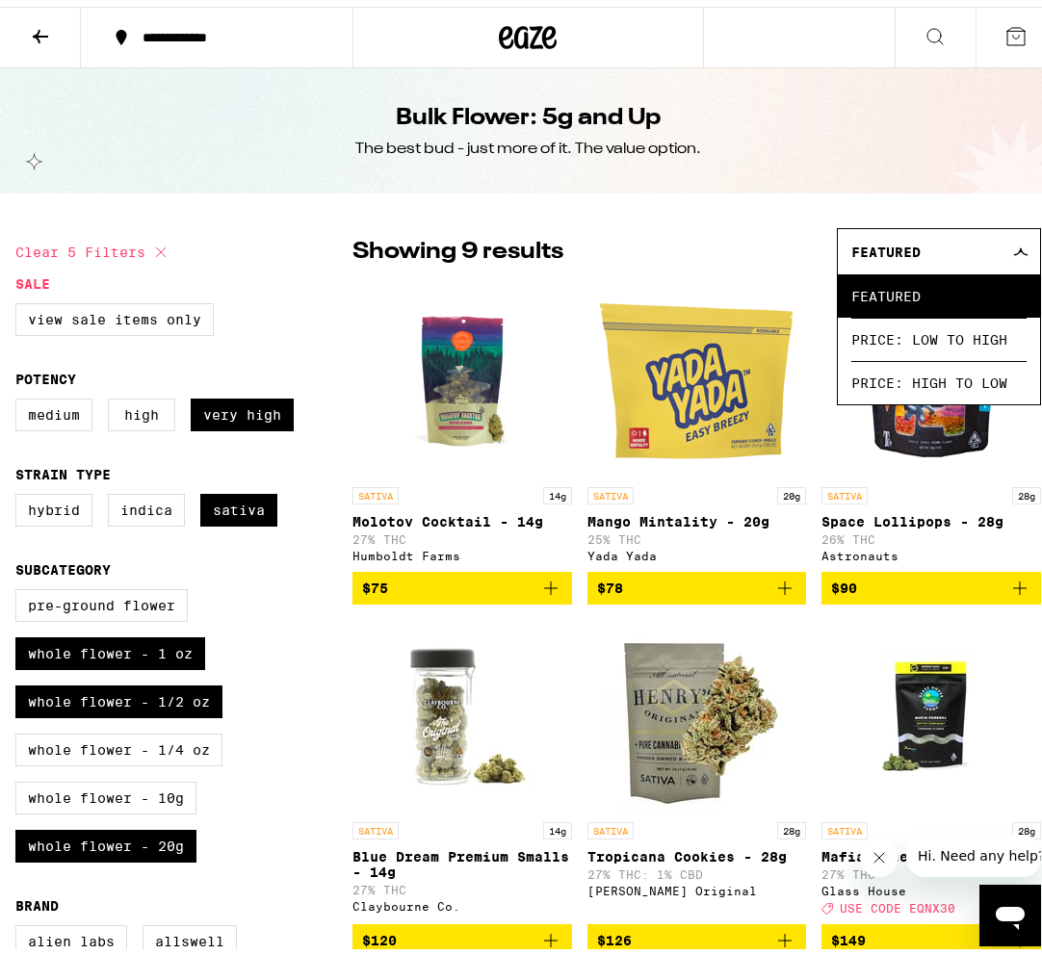
click at [883, 238] on span "Featured" at bounding box center [885, 245] width 69 height 15
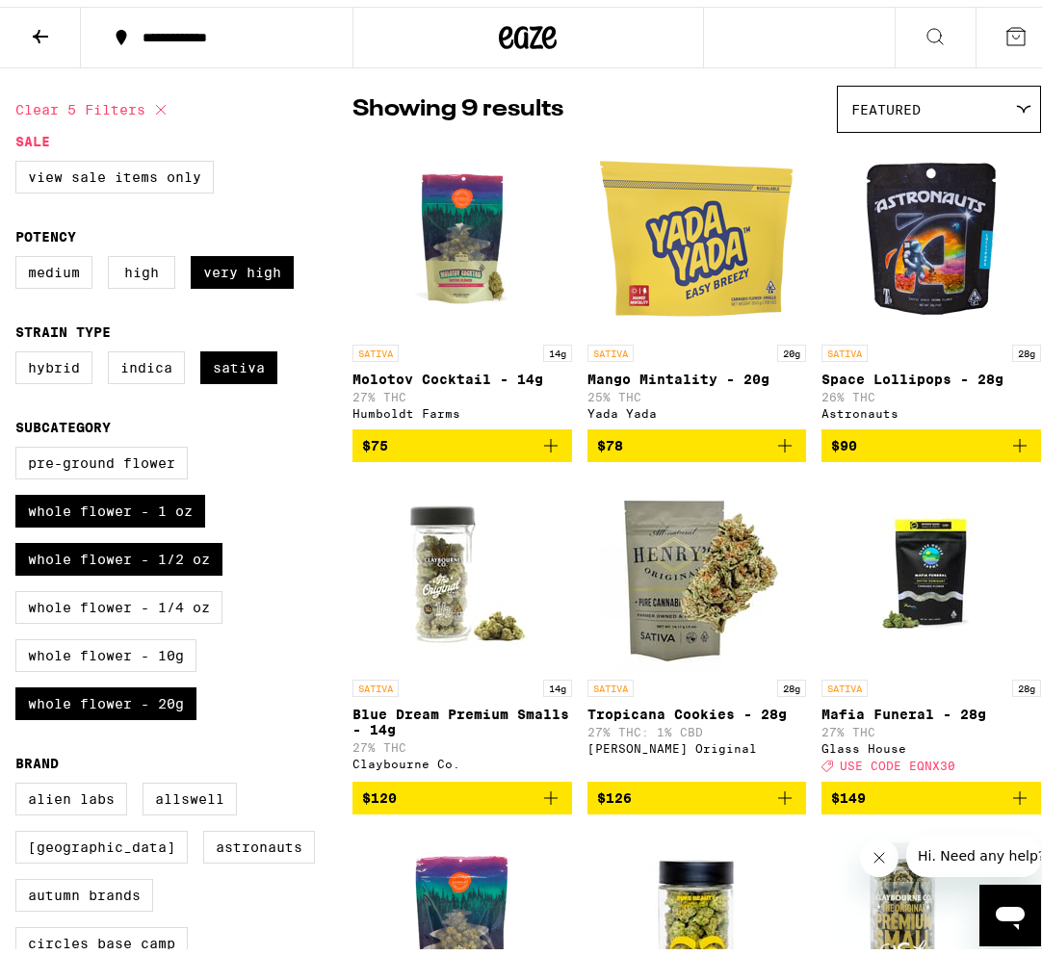
scroll to position [193, 0]
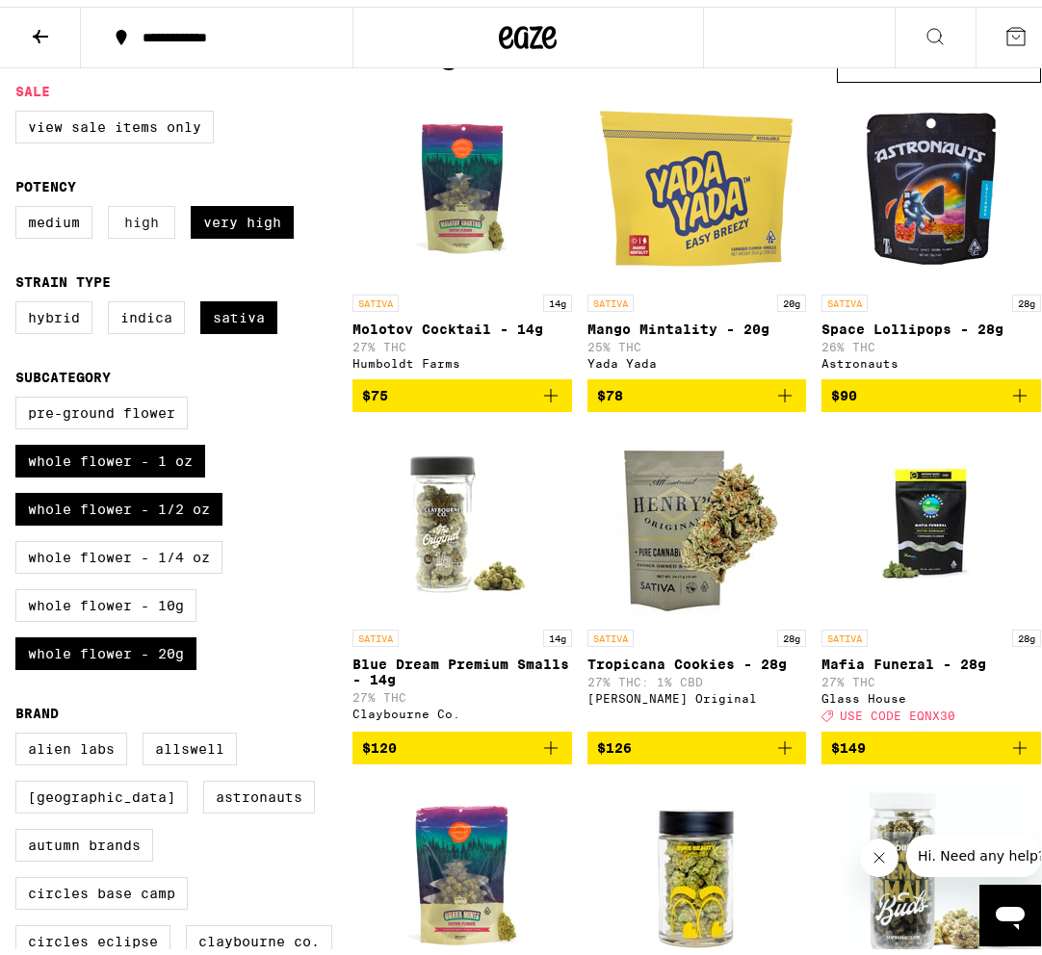
click at [162, 219] on label "High" at bounding box center [141, 215] width 67 height 33
click at [20, 203] on input "High" at bounding box center [19, 202] width 1 height 1
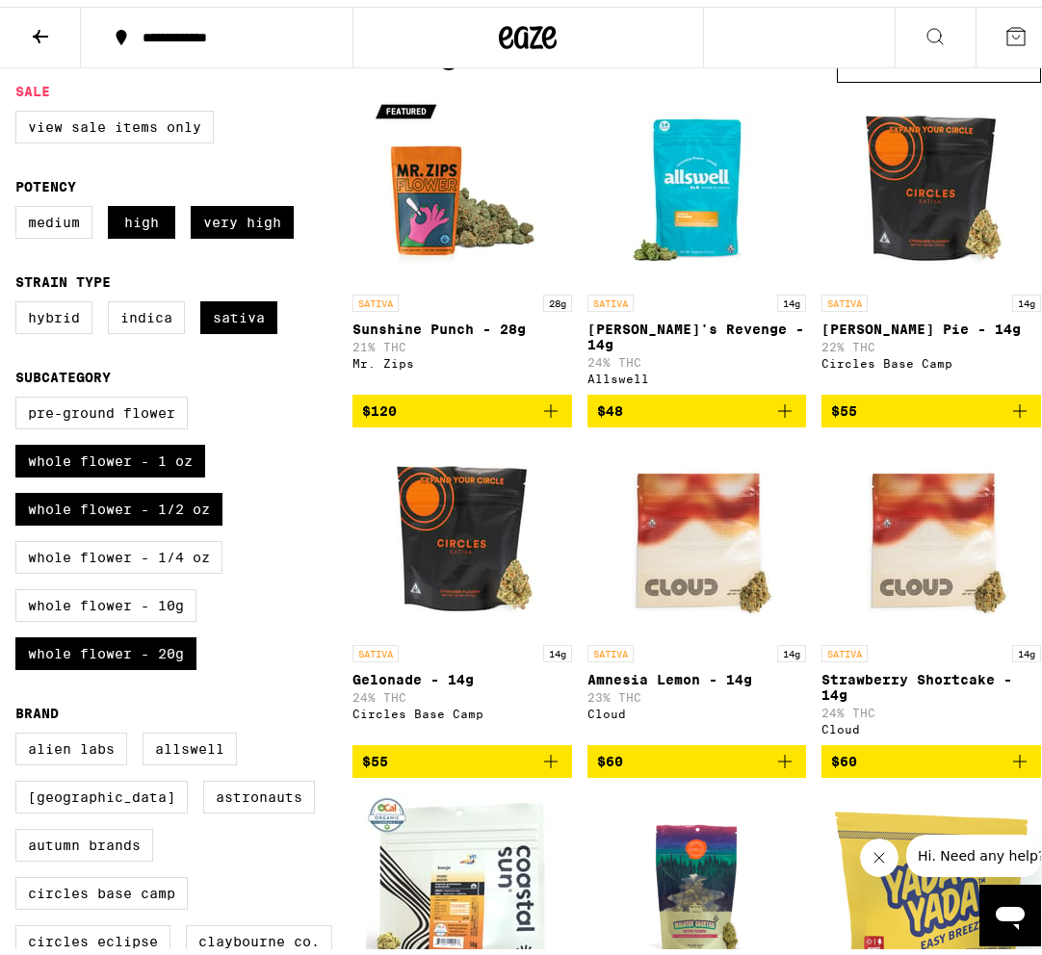
click at [156, 247] on div "Medium High Very High" at bounding box center [183, 223] width 337 height 48
click at [157, 232] on label "High" at bounding box center [141, 215] width 67 height 33
click at [20, 203] on input "High" at bounding box center [19, 202] width 1 height 1
checkbox input "false"
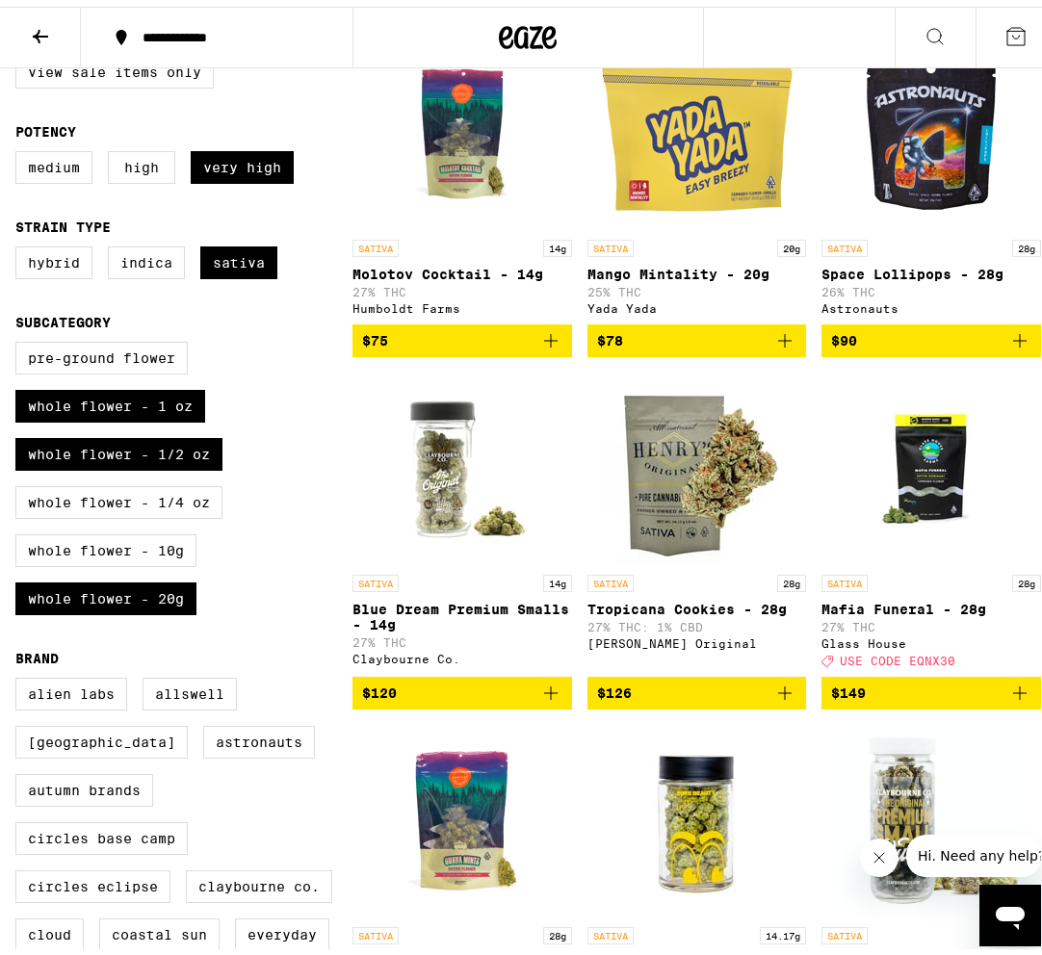
scroll to position [245, 0]
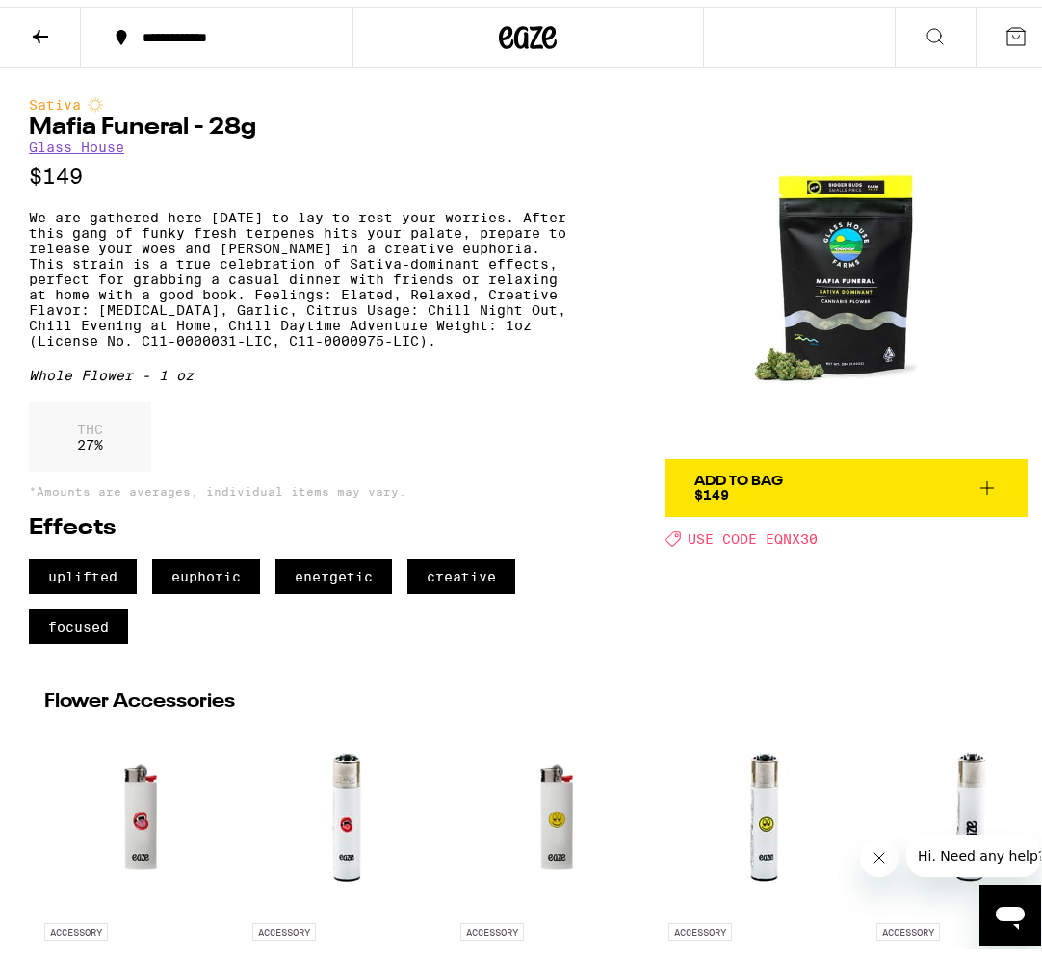
click at [834, 295] on img at bounding box center [846, 272] width 362 height 362
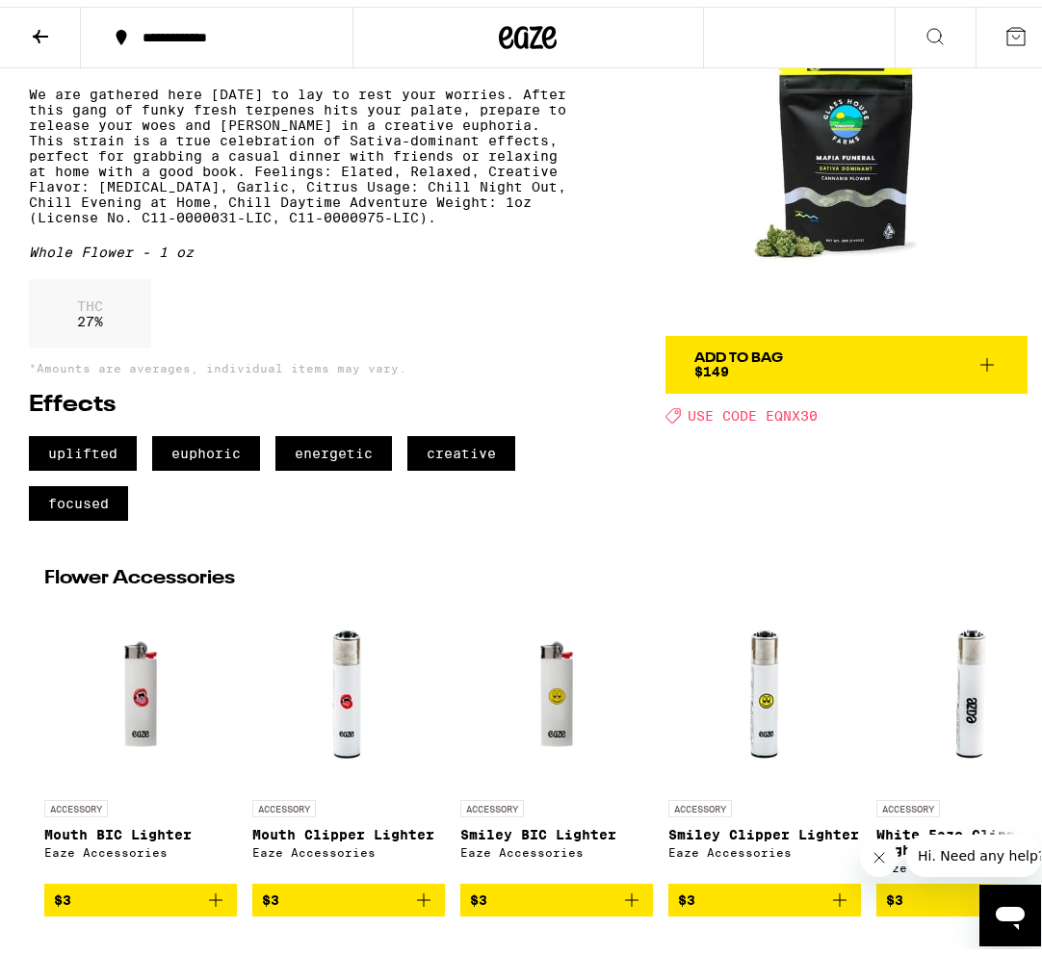
scroll to position [79, 0]
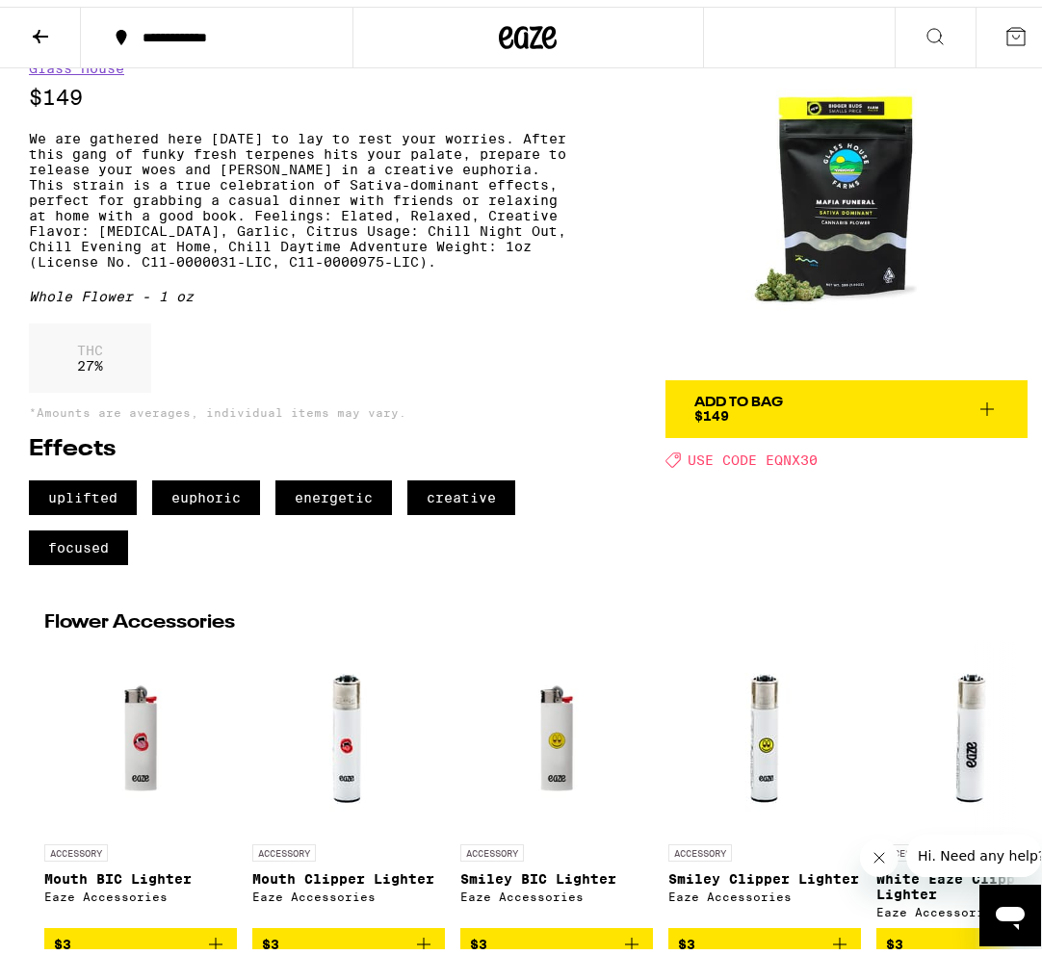
click at [796, 285] on img at bounding box center [846, 193] width 362 height 362
drag, startPoint x: 796, startPoint y: 285, endPoint x: 780, endPoint y: 282, distance: 16.6
click at [795, 285] on img at bounding box center [846, 193] width 362 height 362
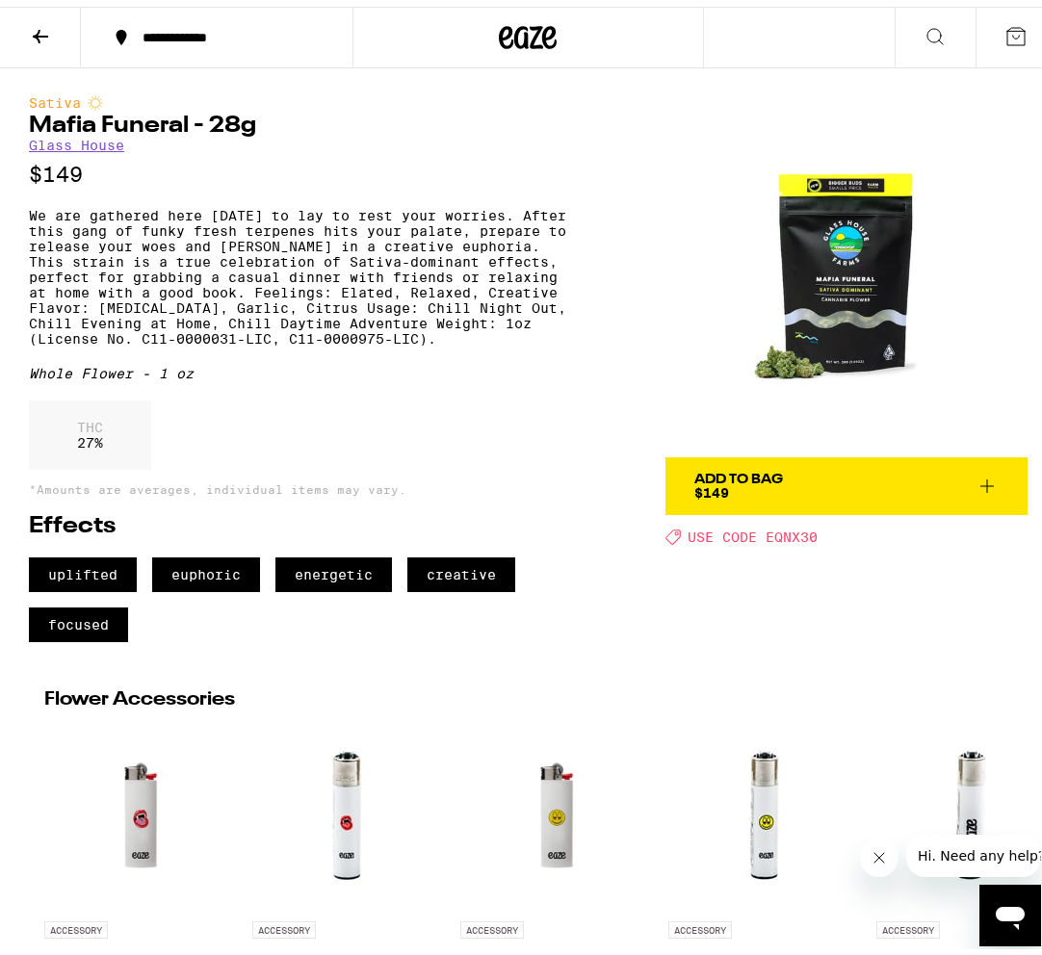
scroll to position [0, 0]
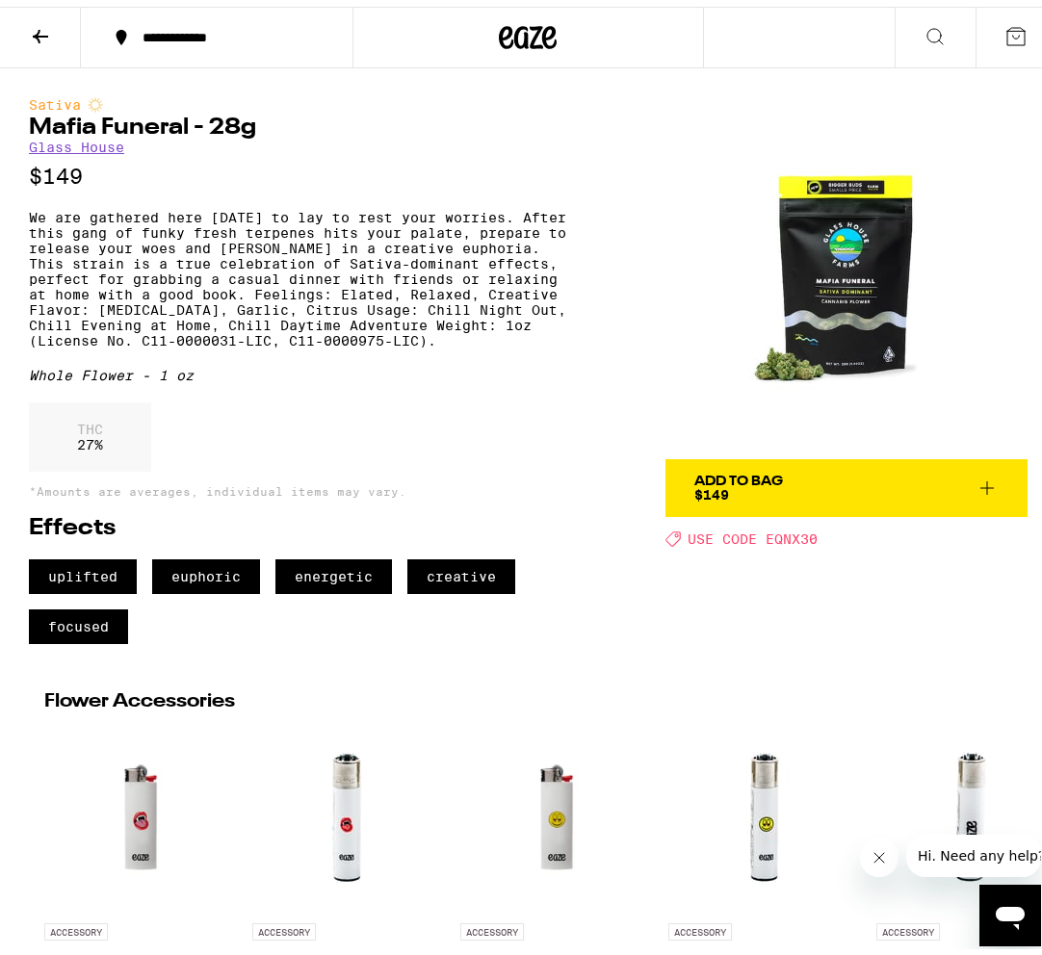
click at [13, 718] on div "Flower Accessories ACCESSORY Mouth BIC Lighter Eaze Accessories $3 ACCESSORY Mo…" at bounding box center [528, 897] width 1056 height 521
